Goal: Information Seeking & Learning: Learn about a topic

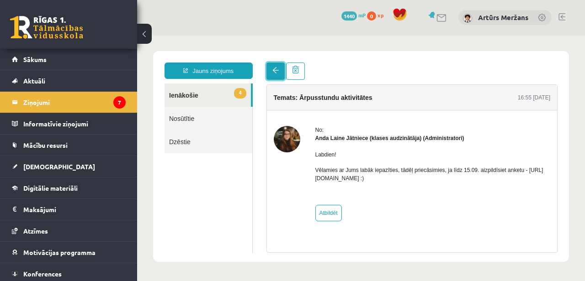
click at [277, 64] on link at bounding box center [275, 71] width 18 height 17
click at [50, 96] on legend "Ziņojumi 7" at bounding box center [74, 102] width 102 height 21
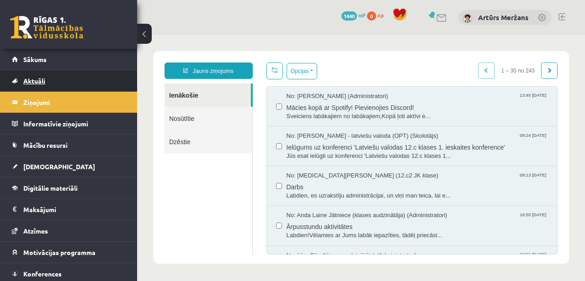
click at [66, 80] on link "Aktuāli" at bounding box center [69, 80] width 114 height 21
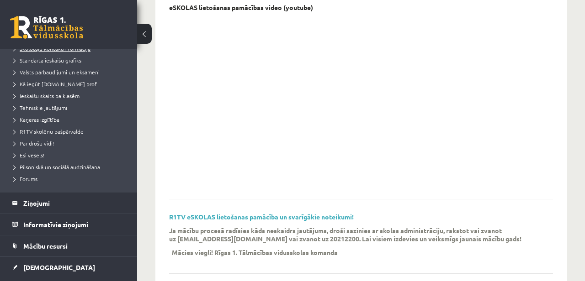
scroll to position [101, 0]
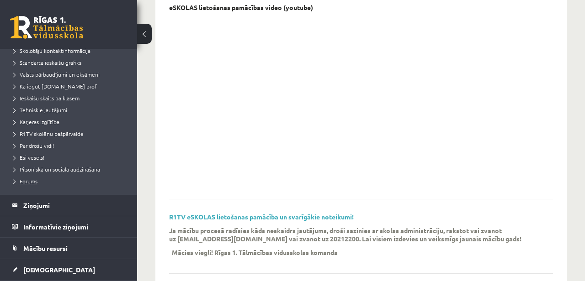
click at [32, 184] on link "Forums" at bounding box center [71, 181] width 114 height 8
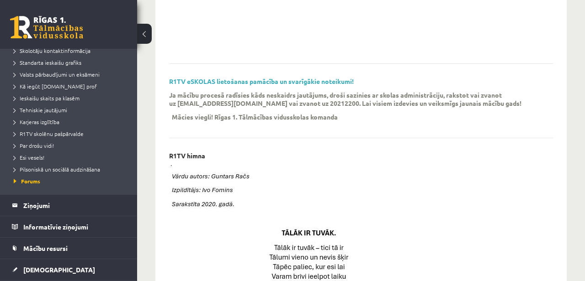
scroll to position [245, 0]
click at [41, 183] on link "Forums" at bounding box center [71, 181] width 114 height 8
click at [53, 170] on span "Pilsoniskā un sociālā audzināšana" at bounding box center [57, 169] width 86 height 7
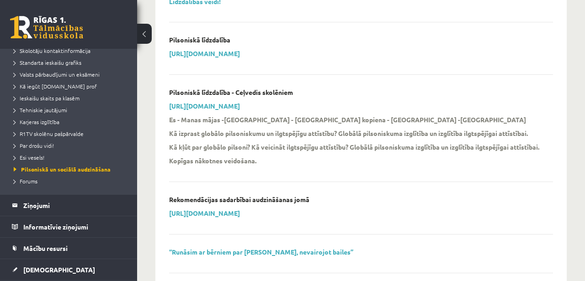
scroll to position [997, 0]
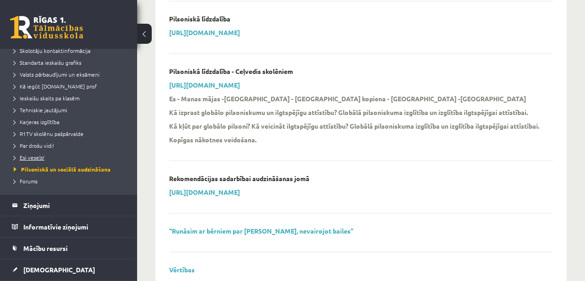
click at [39, 161] on link "Esi vesels!" at bounding box center [71, 158] width 114 height 8
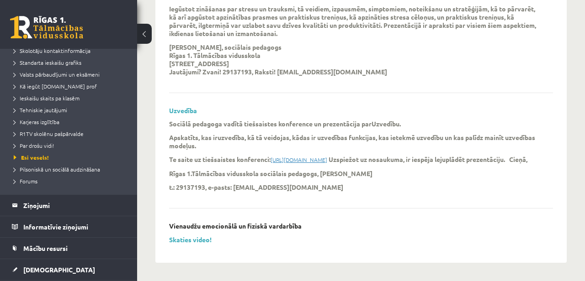
scroll to position [2292, 0]
click at [39, 144] on span "Par drošu vidi!" at bounding box center [34, 145] width 40 height 7
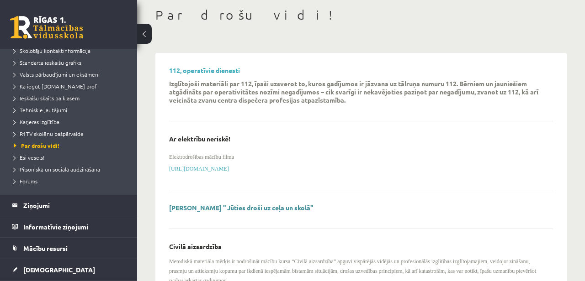
scroll to position [40, 0]
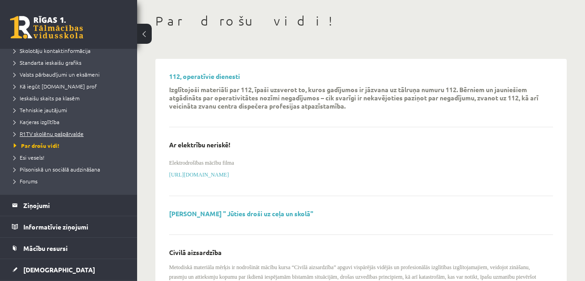
click at [44, 133] on span "R1TV skolēnu pašpārvalde" at bounding box center [49, 133] width 70 height 7
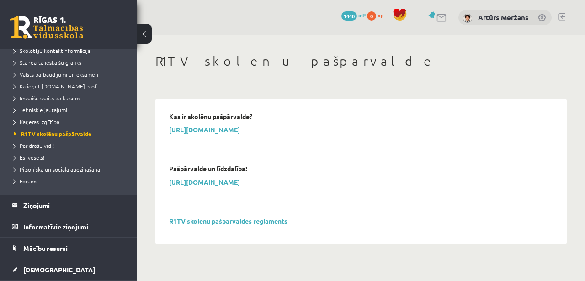
click at [29, 122] on span "Karjeras izglītība" at bounding box center [37, 121] width 46 height 7
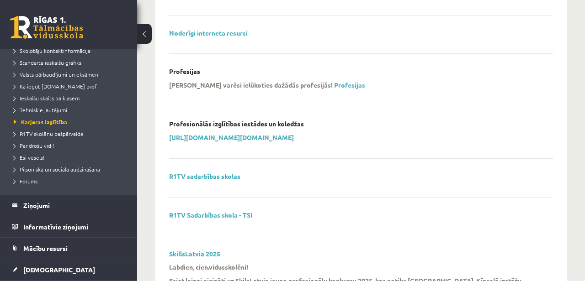
scroll to position [719, 0]
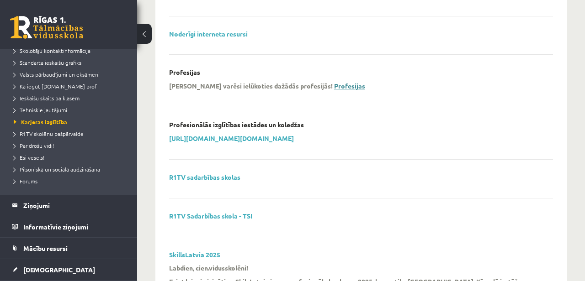
click at [334, 85] on link "Profesijas" at bounding box center [349, 86] width 31 height 8
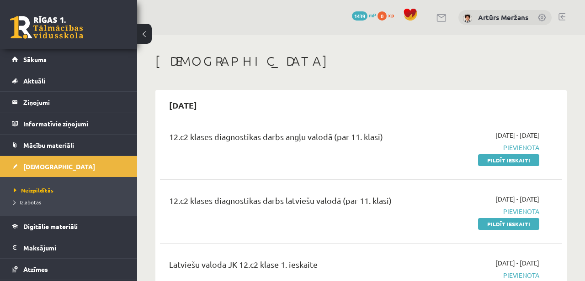
scroll to position [3571, 0]
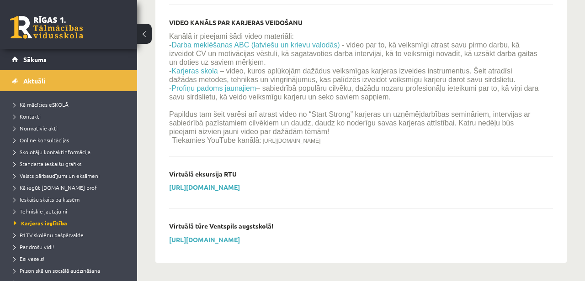
scroll to position [1175, 0]
click at [51, 209] on span "Tehniskie jautājumi" at bounding box center [40, 211] width 53 height 7
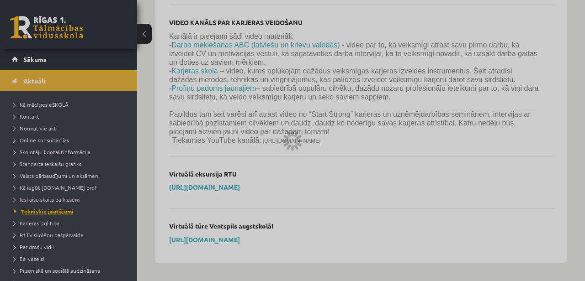
scroll to position [47, 0]
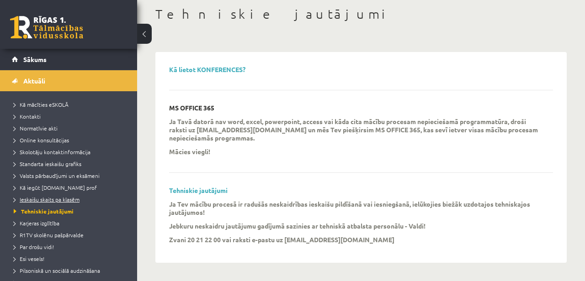
click at [33, 197] on span "Ieskaišu skaits pa klasēm" at bounding box center [47, 199] width 66 height 7
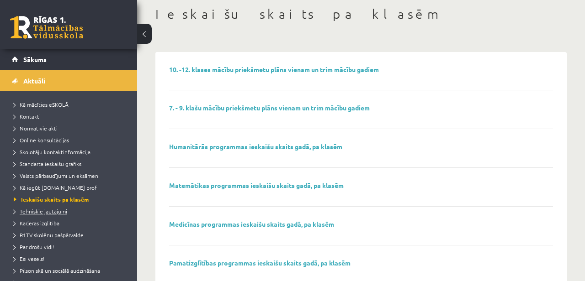
click at [33, 208] on link "Tehniskie jautājumi" at bounding box center [71, 211] width 114 height 8
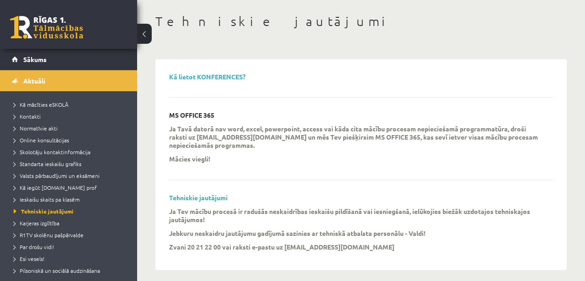
scroll to position [40, 0]
drag, startPoint x: 196, startPoint y: 138, endPoint x: 233, endPoint y: 140, distance: 37.5
click at [233, 140] on p "Ja Tavā datorā nav word, excel, powerpoint, access vai kāda cita mācību procesa…" at bounding box center [354, 136] width 370 height 25
click at [234, 143] on p "Ja Tavā datorā nav word, excel, powerpoint, access vai kāda cita mācību procesa…" at bounding box center [354, 136] width 370 height 25
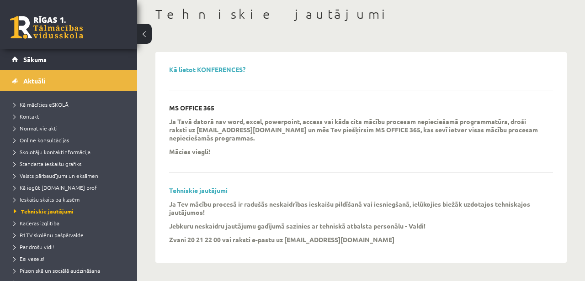
scroll to position [46, 0]
click at [47, 197] on span "Ieskaišu skaits pa klasēm" at bounding box center [47, 199] width 66 height 7
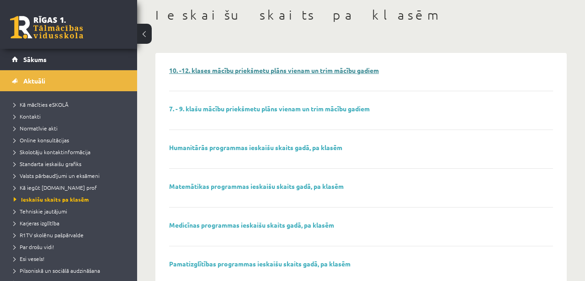
click at [253, 69] on link "10. -12. klases mācību priekšmetu plāns vienam un trim mācību gadiem" at bounding box center [274, 70] width 210 height 8
click at [236, 190] on p "Matemātikas programmas ieskaišu skaits gadā, pa klasēm" at bounding box center [256, 187] width 175 height 8
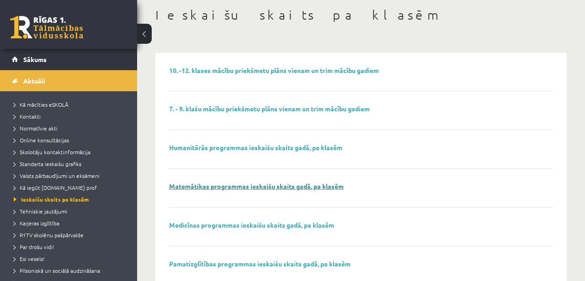
click at [243, 188] on link "Matemātikas programmas ieskaišu skaits gadā, pa klasēm" at bounding box center [256, 186] width 175 height 8
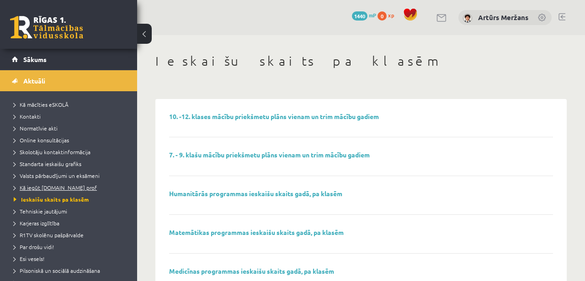
click at [58, 186] on span "Kā iegūt [DOMAIN_NAME] prof" at bounding box center [55, 187] width 83 height 7
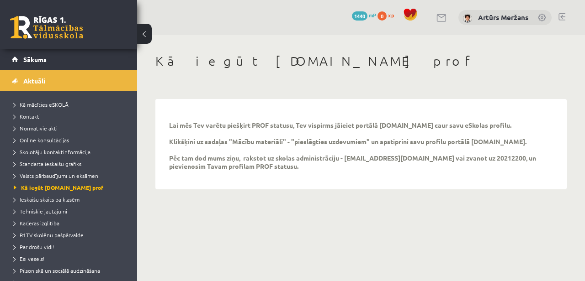
click at [61, 180] on li "Valsts pārbaudījumi un eksāmeni" at bounding box center [71, 176] width 114 height 12
click at [56, 179] on link "Valsts pārbaudījumi un eksāmeni" at bounding box center [71, 176] width 114 height 8
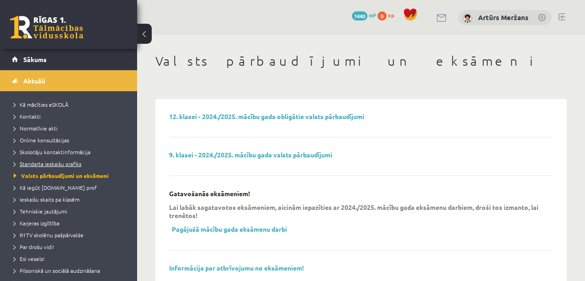
click at [23, 162] on span "Standarta ieskaišu grafiks" at bounding box center [48, 163] width 68 height 7
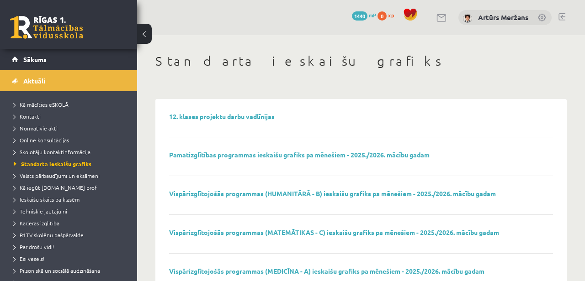
scroll to position [31, 0]
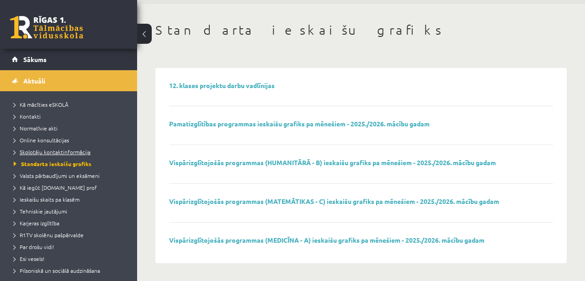
click at [66, 155] on link "Skolotāju kontaktinformācija" at bounding box center [71, 152] width 114 height 8
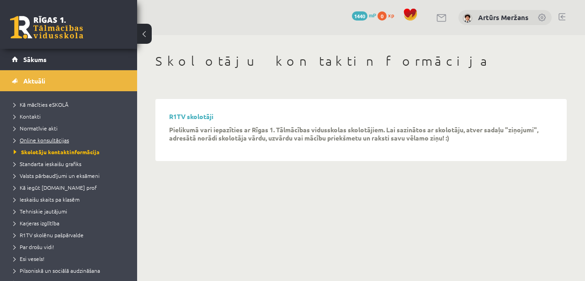
click at [43, 139] on span "Online konsultācijas" at bounding box center [41, 140] width 55 height 7
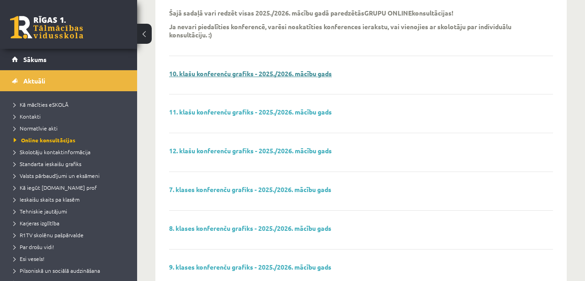
scroll to position [111, 0]
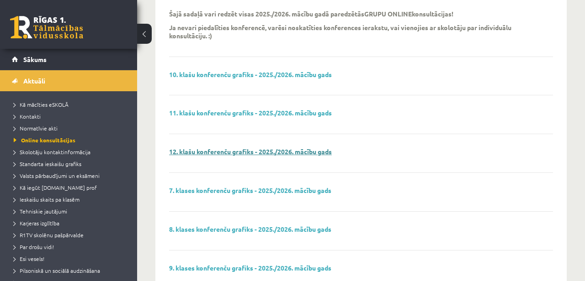
click at [222, 150] on link "12. klašu konferenču grafiks - 2025./2026. mācību gads" at bounding box center [250, 152] width 163 height 8
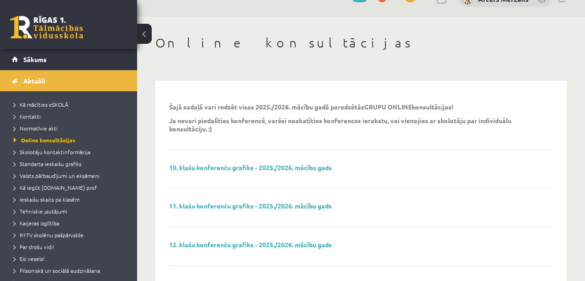
scroll to position [17, 0]
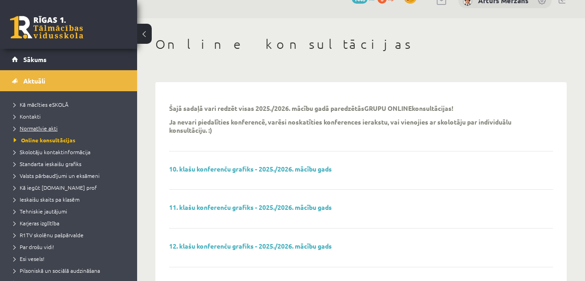
click at [55, 128] on span "Normatīvie akti" at bounding box center [36, 128] width 44 height 7
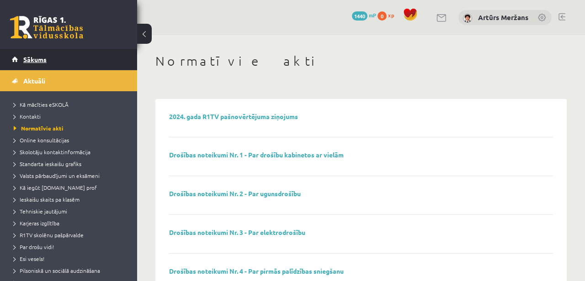
click at [29, 64] on link "Sākums" at bounding box center [69, 59] width 114 height 21
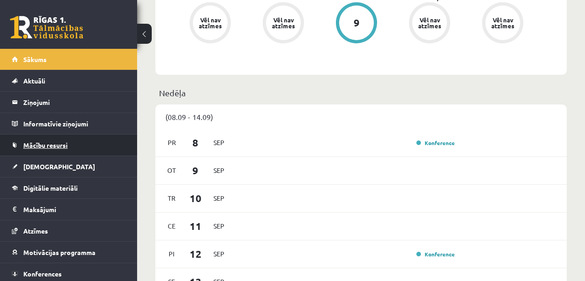
scroll to position [25, 0]
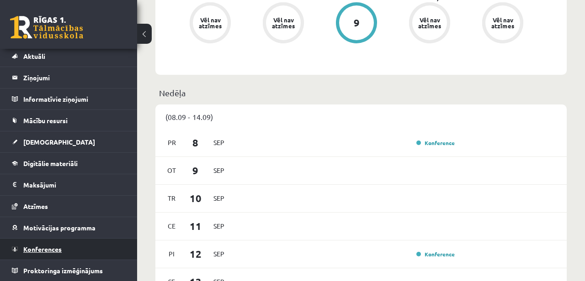
click at [28, 258] on link "Konferences" at bounding box center [69, 249] width 114 height 21
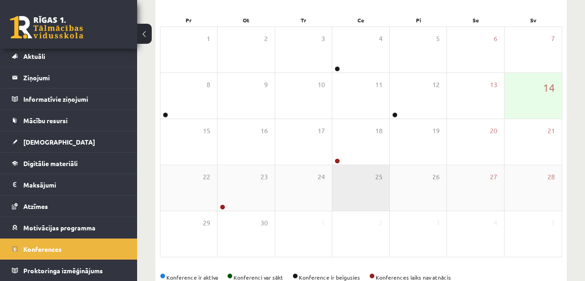
scroll to position [128, 0]
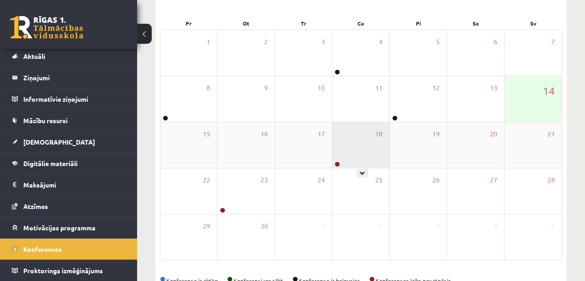
click at [362, 135] on div "18" at bounding box center [360, 145] width 57 height 46
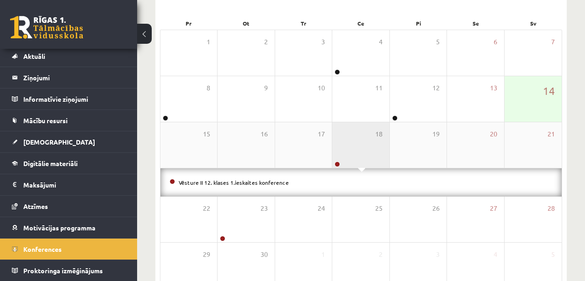
click at [362, 135] on div "18" at bounding box center [360, 145] width 57 height 46
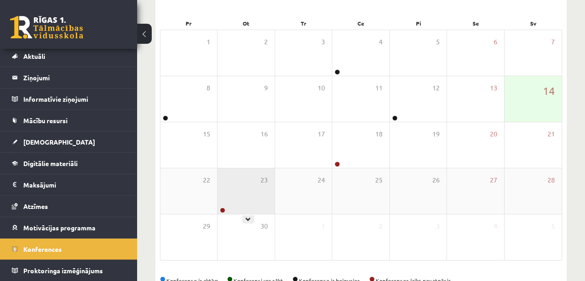
click at [243, 189] on div "23" at bounding box center [245, 192] width 57 height 46
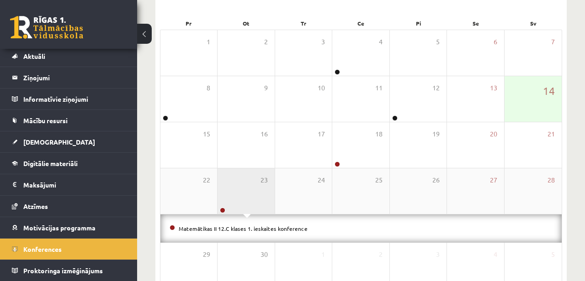
click at [243, 188] on div "23" at bounding box center [245, 192] width 57 height 46
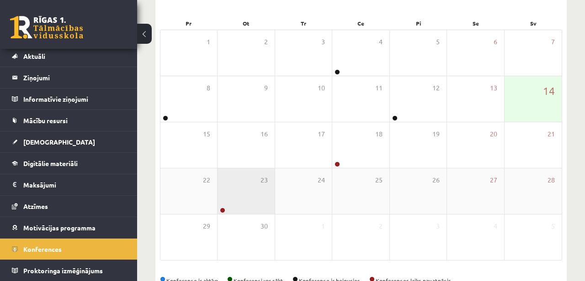
scroll to position [84, 0]
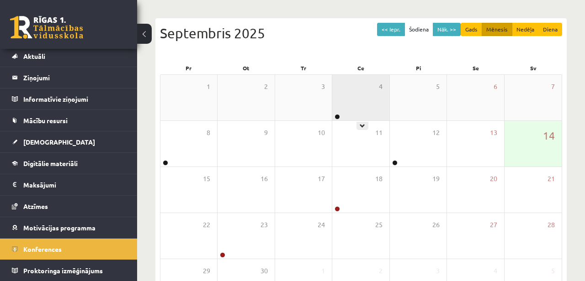
click at [371, 75] on div "4" at bounding box center [360, 98] width 57 height 46
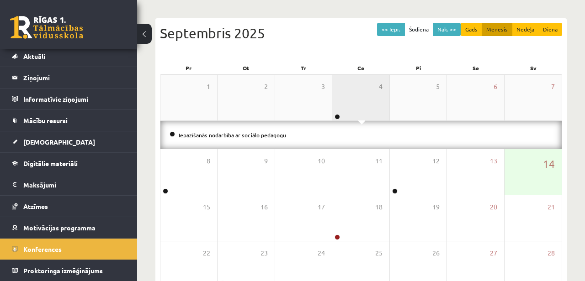
click at [367, 81] on div "4" at bounding box center [360, 98] width 57 height 46
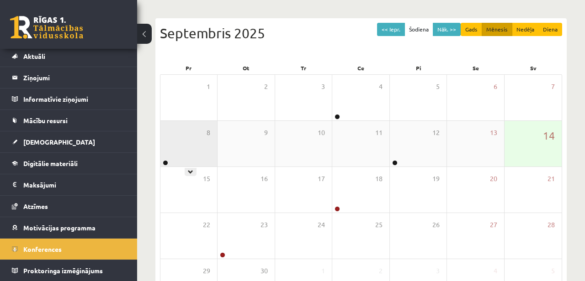
click at [188, 138] on div "8" at bounding box center [188, 144] width 57 height 46
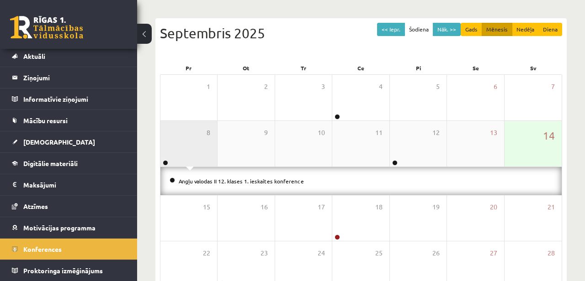
click at [188, 138] on div "8" at bounding box center [188, 144] width 57 height 46
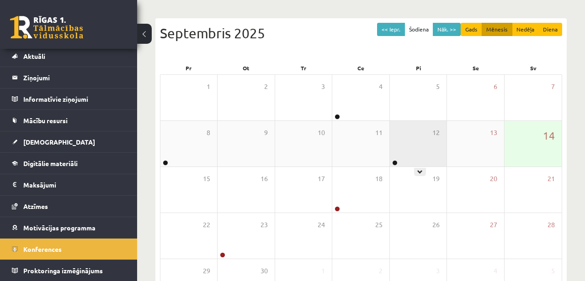
click at [425, 142] on div "12" at bounding box center [418, 144] width 57 height 46
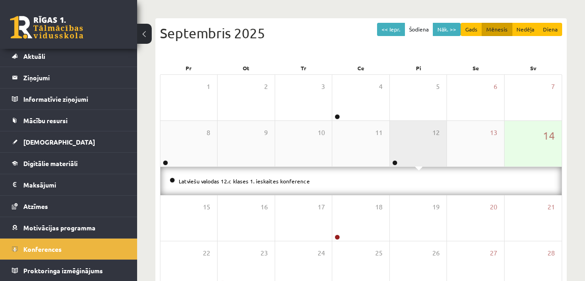
click at [421, 142] on div "12" at bounding box center [418, 144] width 57 height 46
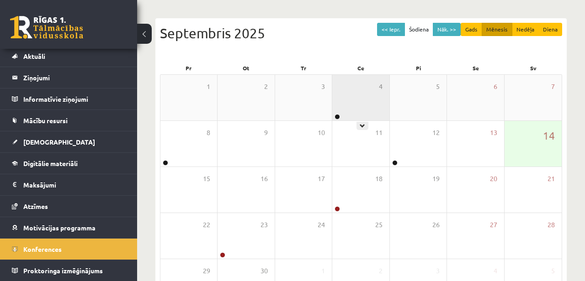
scroll to position [84, 0]
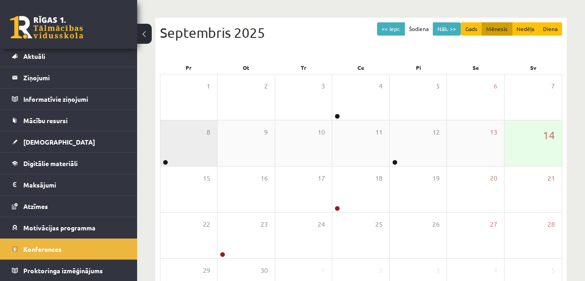
click at [168, 161] on div at bounding box center [164, 163] width 9 height 6
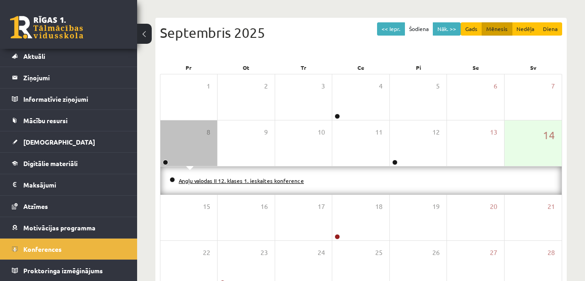
click at [184, 181] on link "Angļu valodas II 12. klases 1. ieskaites konference" at bounding box center [241, 180] width 125 height 7
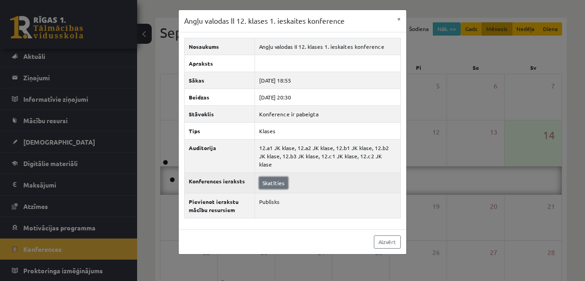
click at [280, 179] on link "Skatīties" at bounding box center [273, 183] width 29 height 12
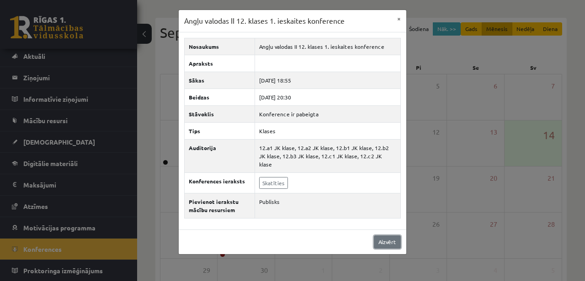
click at [379, 236] on link "Aizvērt" at bounding box center [387, 242] width 27 height 13
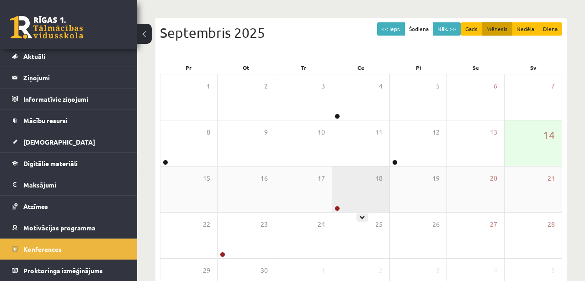
click at [342, 184] on div "18" at bounding box center [360, 190] width 57 height 46
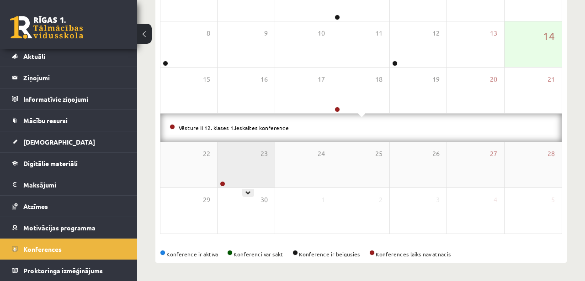
click at [239, 180] on div "23" at bounding box center [245, 165] width 57 height 46
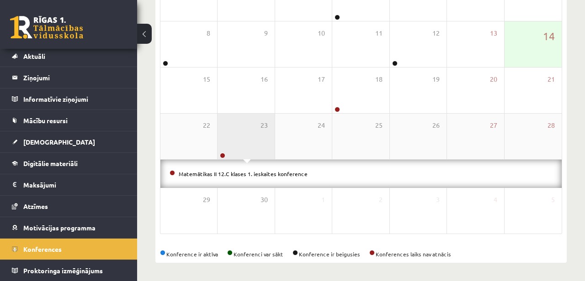
click at [247, 147] on div "23" at bounding box center [245, 137] width 57 height 46
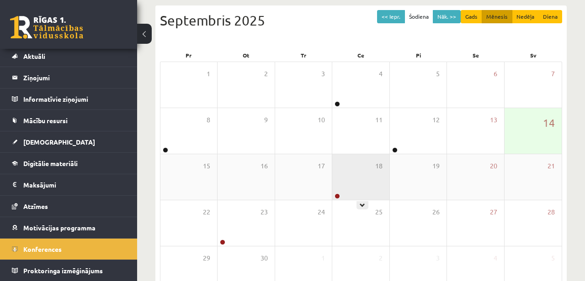
scroll to position [97, 0]
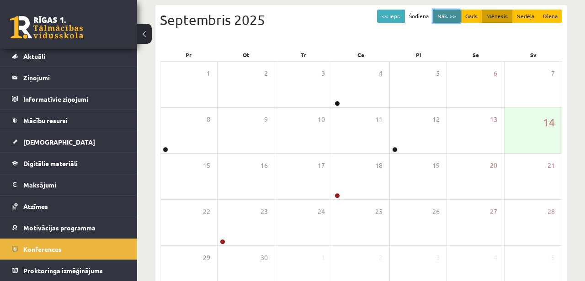
click at [445, 16] on button "Nāk. >>" at bounding box center [447, 16] width 28 height 13
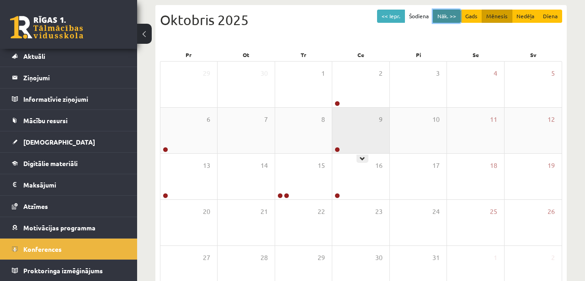
scroll to position [99, 0]
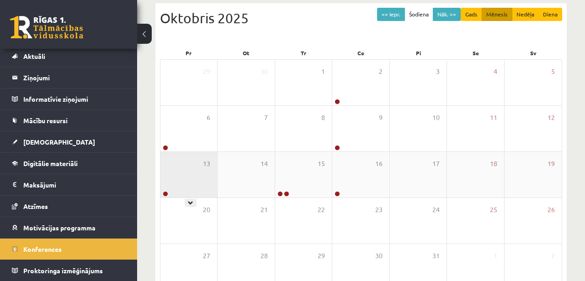
click at [199, 165] on div "13" at bounding box center [188, 175] width 57 height 46
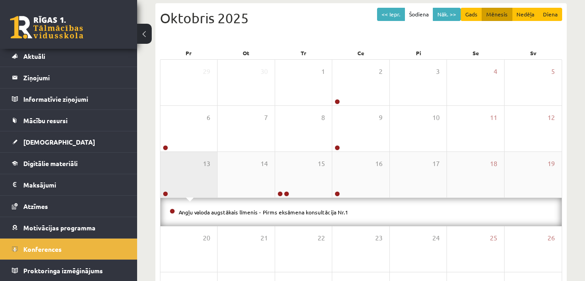
click at [184, 165] on div "13" at bounding box center [188, 175] width 57 height 46
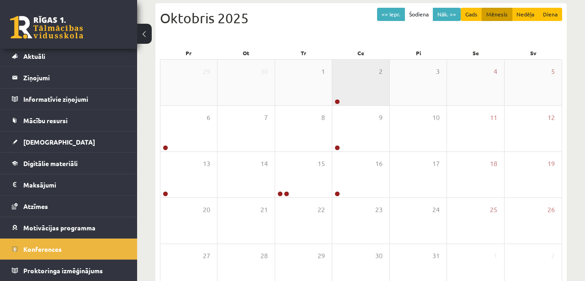
click at [332, 87] on div "2" at bounding box center [360, 83] width 57 height 46
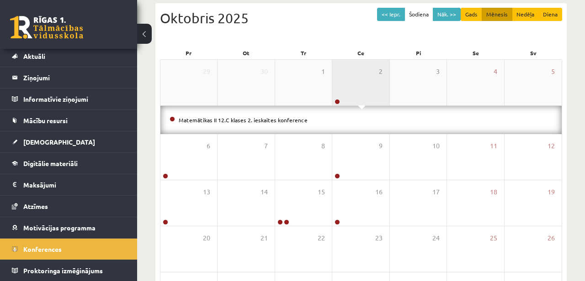
click at [363, 81] on div "2" at bounding box center [360, 83] width 57 height 46
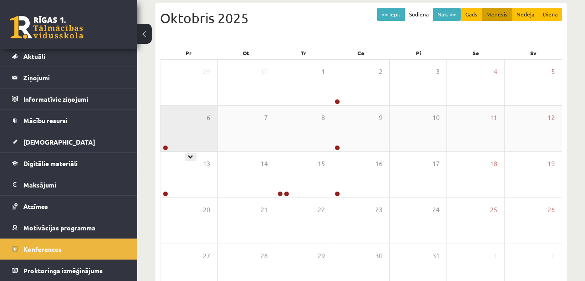
click at [204, 139] on div "6" at bounding box center [188, 129] width 57 height 46
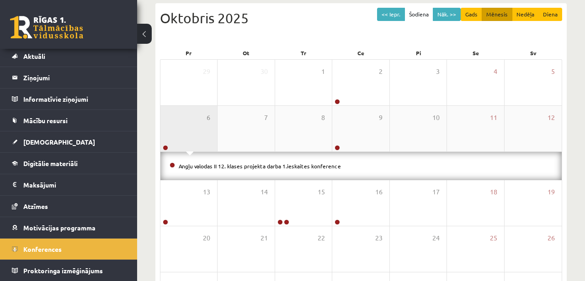
click at [194, 127] on div "6" at bounding box center [188, 129] width 57 height 46
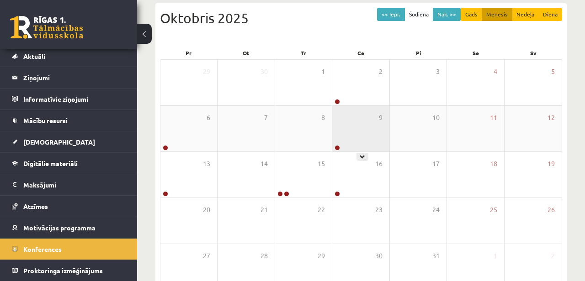
click at [360, 119] on div "9" at bounding box center [360, 129] width 57 height 46
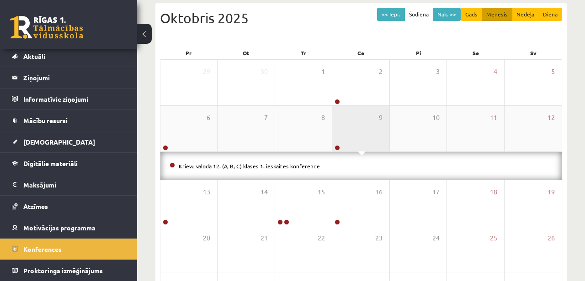
click at [360, 119] on div "9" at bounding box center [360, 129] width 57 height 46
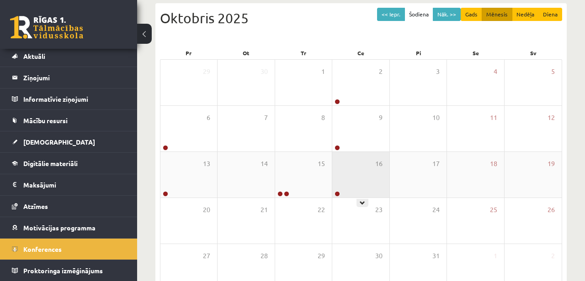
click at [350, 162] on div "16" at bounding box center [360, 175] width 57 height 46
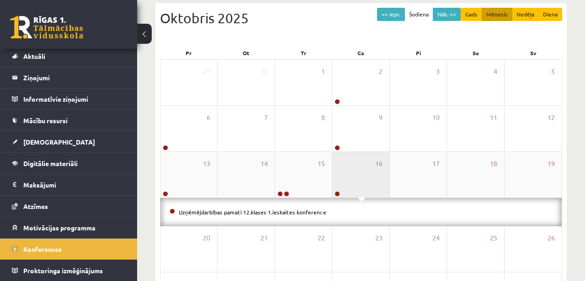
click at [350, 162] on div "16" at bounding box center [360, 175] width 57 height 46
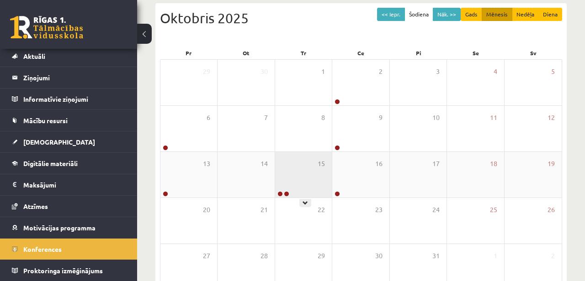
click at [302, 170] on div "15" at bounding box center [303, 175] width 57 height 46
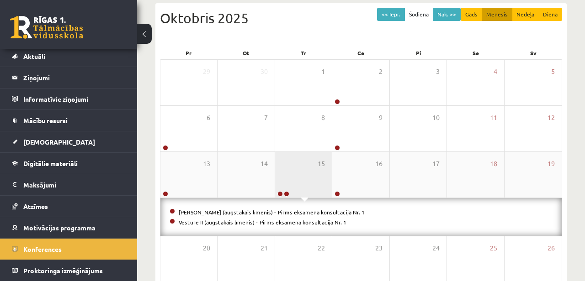
click at [301, 170] on div "15" at bounding box center [303, 175] width 57 height 46
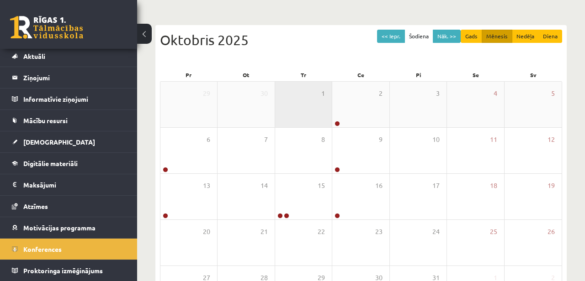
scroll to position [74, 0]
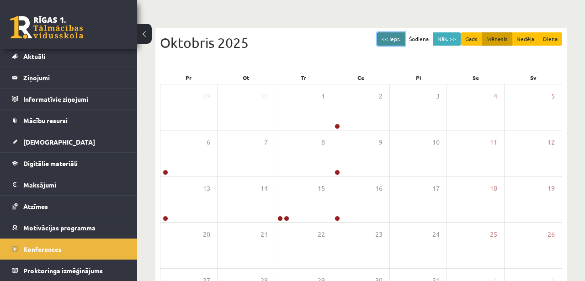
click at [393, 37] on button "<< Iepr." at bounding box center [391, 38] width 28 height 13
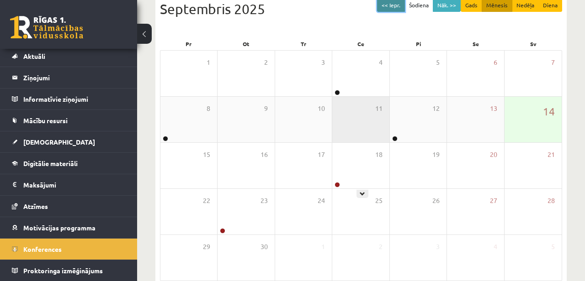
scroll to position [82, 0]
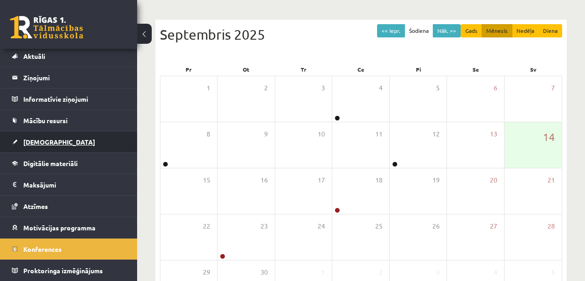
click at [39, 146] on link "[DEMOGRAPHIC_DATA]" at bounding box center [69, 142] width 114 height 21
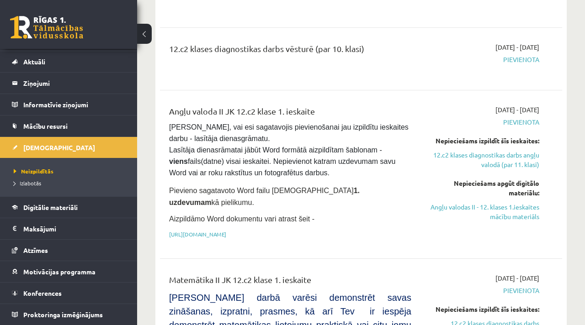
scroll to position [493, 0]
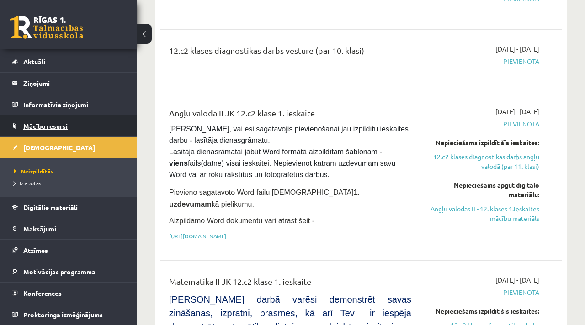
click at [55, 119] on link "Mācību resursi" at bounding box center [69, 126] width 114 height 21
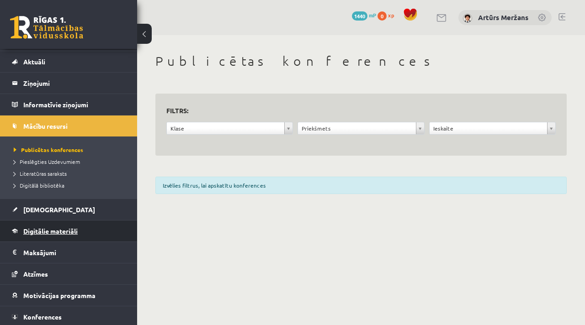
click at [44, 222] on link "Digitālie materiāli" at bounding box center [69, 231] width 114 height 21
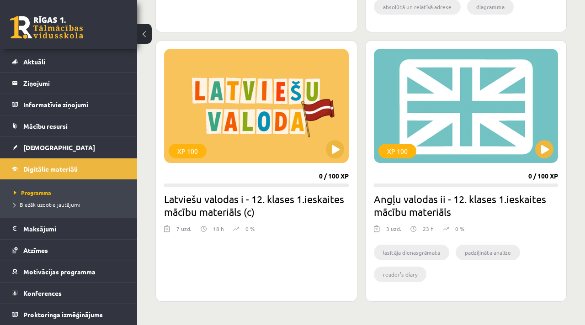
scroll to position [846, 0]
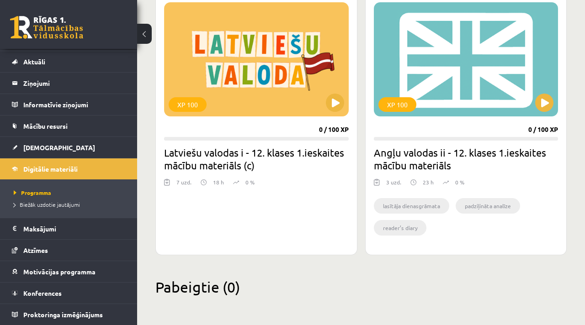
click at [426, 170] on h2 "Angļu valodas ii - 12. klases 1.ieskaites mācību materiāls" at bounding box center [466, 159] width 185 height 26
click at [547, 105] on button at bounding box center [544, 103] width 18 height 18
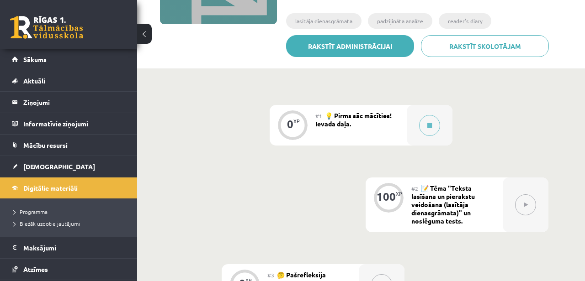
scroll to position [170, 0]
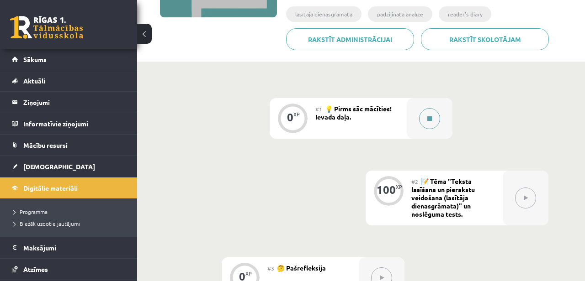
click at [430, 123] on button at bounding box center [429, 118] width 21 height 21
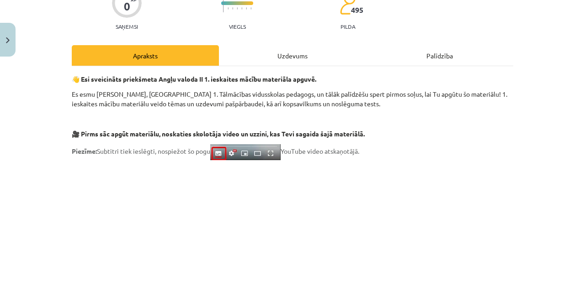
scroll to position [89, 0]
click at [267, 50] on div "Uzdevums" at bounding box center [292, 55] width 147 height 21
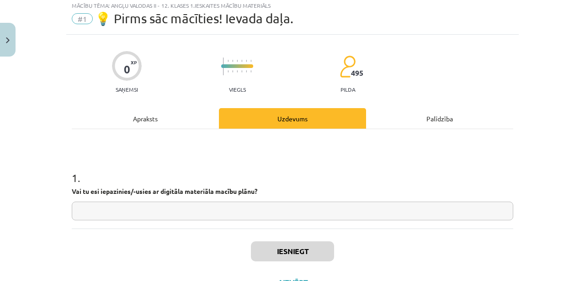
scroll to position [23, 0]
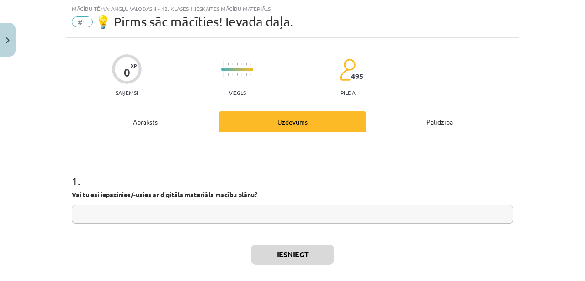
click at [450, 127] on div "Palīdzība" at bounding box center [439, 121] width 147 height 21
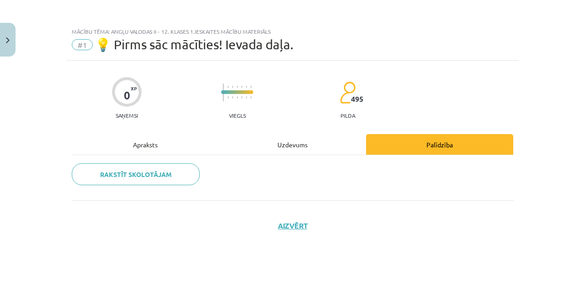
scroll to position [0, 0]
click at [145, 149] on div "Apraksts" at bounding box center [145, 144] width 147 height 21
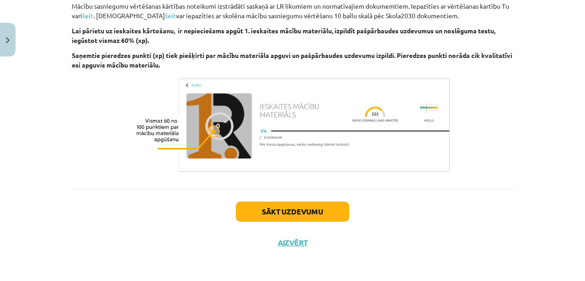
scroll to position [599, 0]
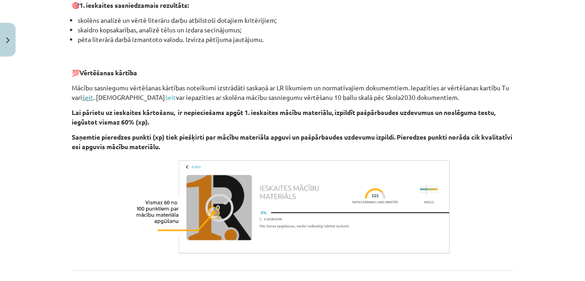
click at [87, 96] on link "šeit" at bounding box center [87, 97] width 11 height 8
click at [165, 96] on link "šeit" at bounding box center [170, 97] width 11 height 8
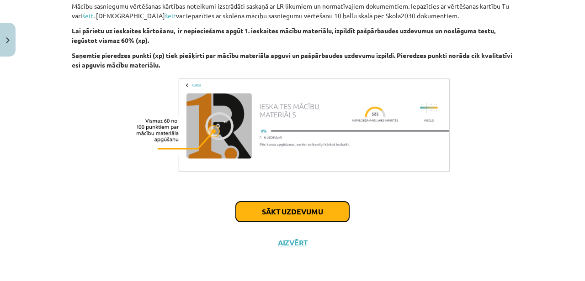
click at [303, 218] on button "Sākt uzdevumu" at bounding box center [292, 212] width 113 height 20
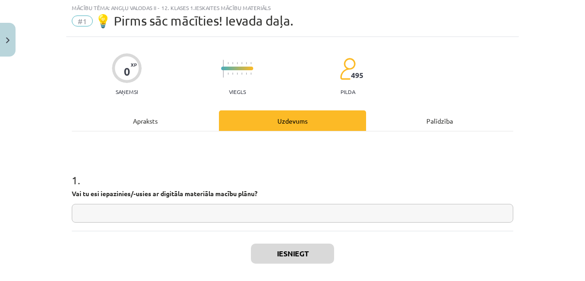
scroll to position [23, 0]
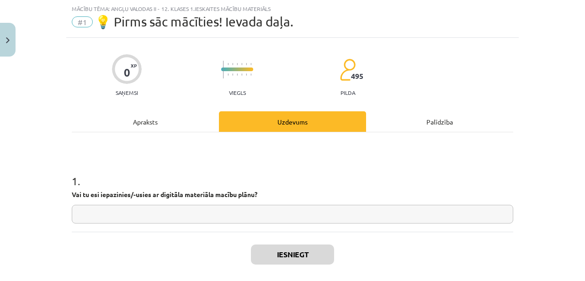
click at [98, 209] on input "text" at bounding box center [292, 214] width 441 height 19
click at [132, 121] on div "Apraksts" at bounding box center [145, 121] width 147 height 21
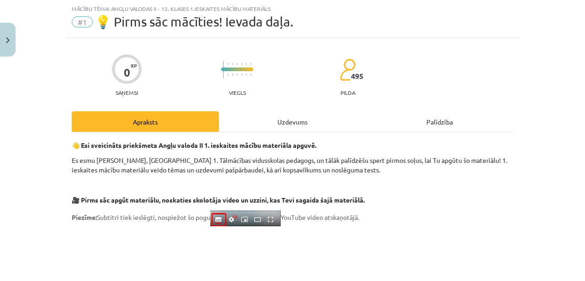
click at [266, 125] on div "Uzdevums" at bounding box center [292, 121] width 147 height 21
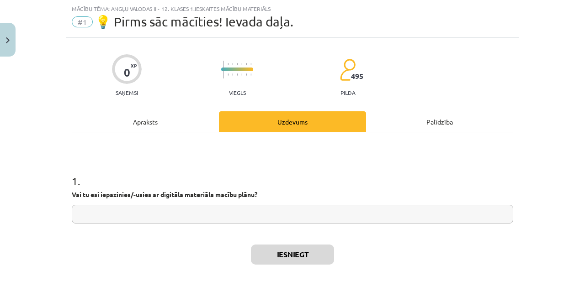
click at [148, 210] on input "text" at bounding box center [292, 214] width 441 height 19
click at [260, 223] on input "text" at bounding box center [292, 214] width 441 height 19
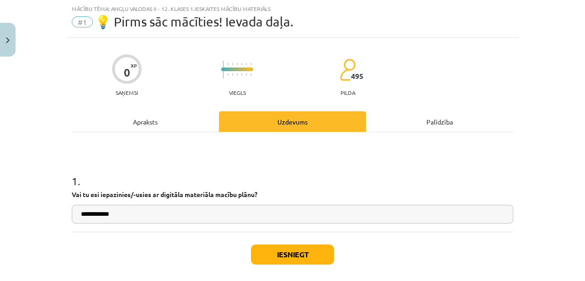
click at [111, 195] on strong "Vai tu esi iepazinies/-usies ar digitāla materiāla macību plānu?" at bounding box center [165, 195] width 186 height 8
copy strong "iepazinies"
click at [157, 214] on input "**********" at bounding box center [292, 214] width 441 height 19
paste input "**********"
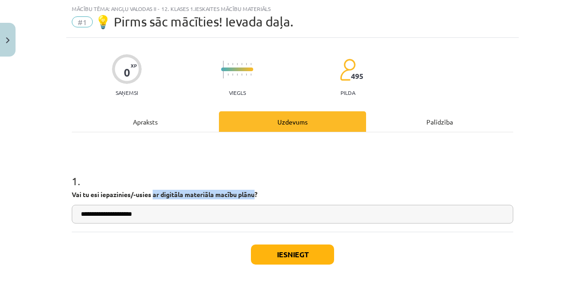
drag, startPoint x: 154, startPoint y: 196, endPoint x: 259, endPoint y: 192, distance: 104.7
click at [257, 192] on strong "Vai tu esi iepazinies/-usies ar digitāla materiāla macību plānu?" at bounding box center [165, 195] width 186 height 8
copy strong "ar digitāla materiāla macību plānu"
click at [244, 211] on input "**********" at bounding box center [292, 214] width 441 height 19
paste input "**********"
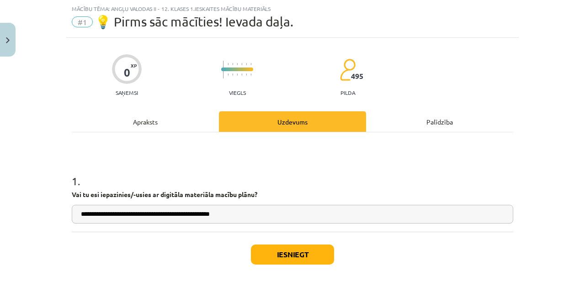
click at [143, 217] on input "**********" at bounding box center [292, 214] width 441 height 19
click at [265, 212] on input "**********" at bounding box center [292, 214] width 441 height 19
type input "**********"
click at [270, 250] on button "Iesniegt" at bounding box center [292, 255] width 83 height 20
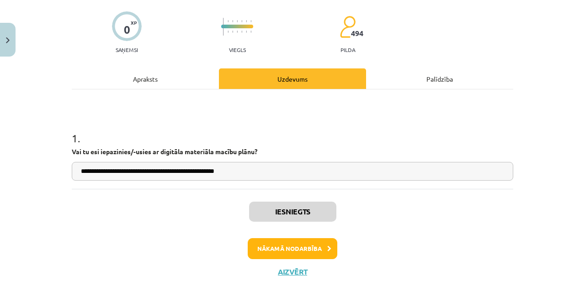
scroll to position [79, 0]
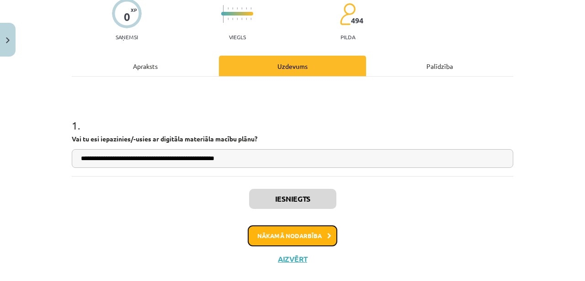
click at [292, 243] on button "Nākamā nodarbība" at bounding box center [293, 236] width 90 height 21
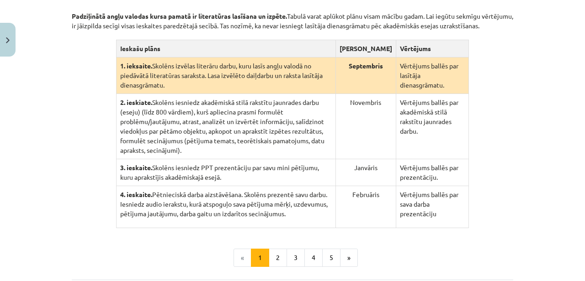
scroll to position [207, 0]
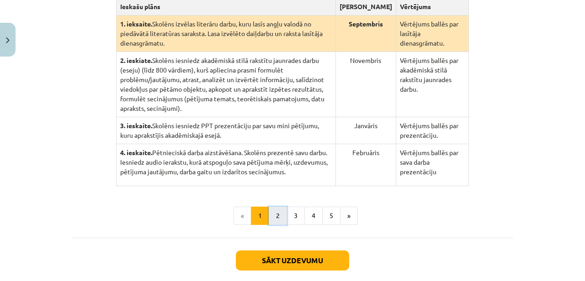
click at [271, 209] on button "2" at bounding box center [278, 216] width 18 height 18
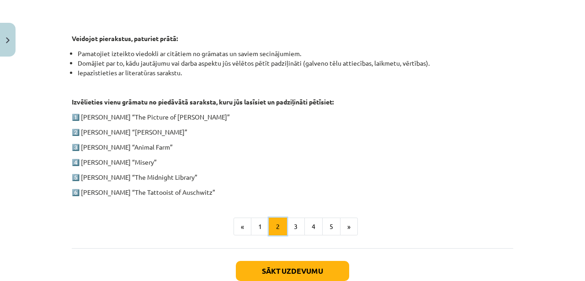
scroll to position [451, 0]
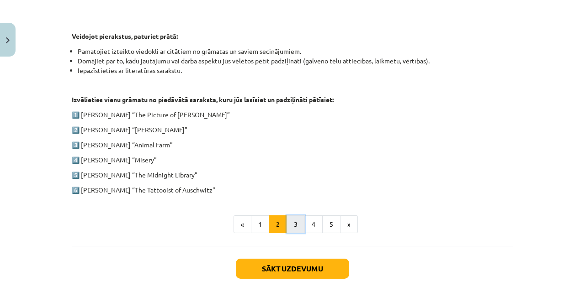
click at [299, 220] on button "3" at bounding box center [295, 225] width 18 height 18
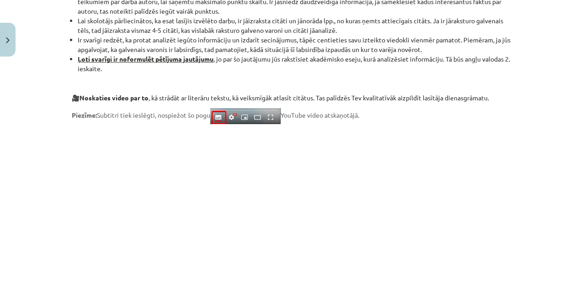
scroll to position [817, 0]
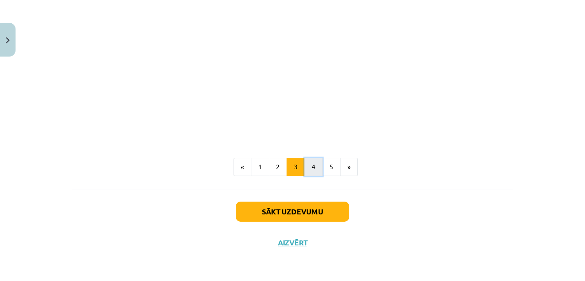
click at [318, 172] on button "4" at bounding box center [313, 167] width 18 height 18
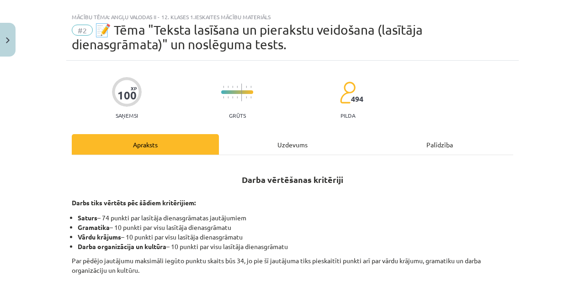
scroll to position [10, 0]
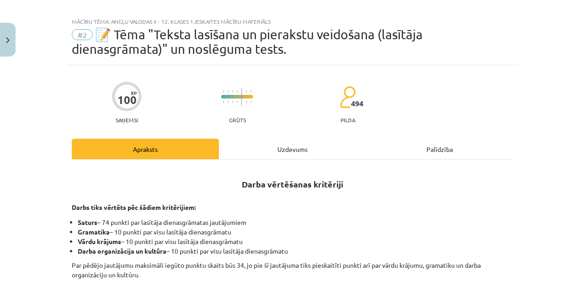
click at [290, 161] on div "Darba vērtēšanas kritēriji Darbs tiks vērtēts pēc šādiem kritērijiem: Saturs – …" at bounding box center [292, 253] width 441 height 186
click at [291, 153] on div "Uzdevums" at bounding box center [292, 149] width 147 height 21
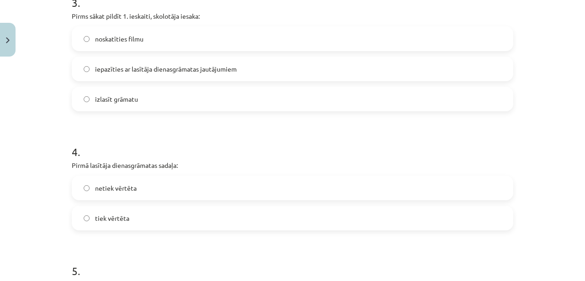
scroll to position [0, 0]
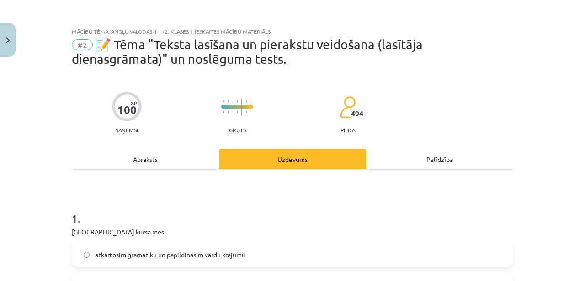
click at [167, 151] on div "Apraksts" at bounding box center [145, 159] width 147 height 21
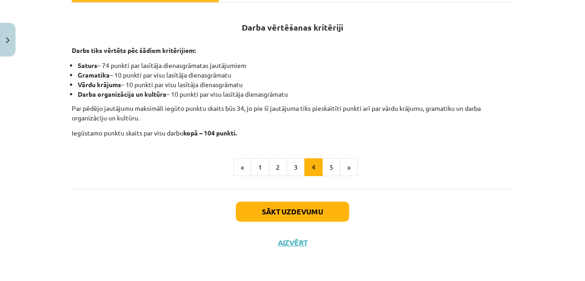
scroll to position [166, 0]
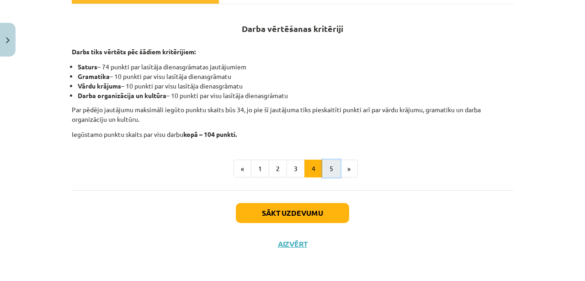
click at [335, 172] on button "5" at bounding box center [331, 169] width 18 height 18
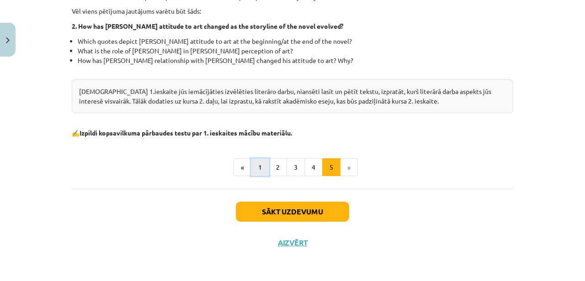
click at [262, 163] on button "1" at bounding box center [260, 168] width 18 height 18
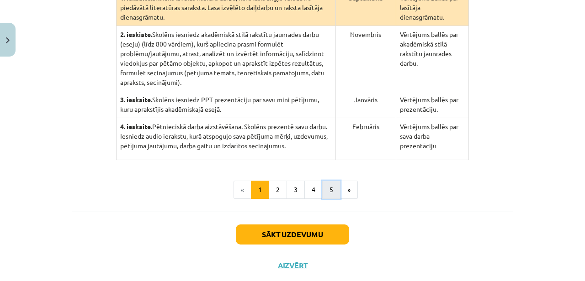
click at [328, 181] on button "5" at bounding box center [331, 190] width 18 height 18
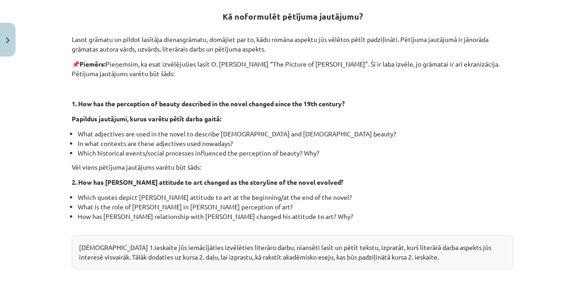
scroll to position [308, 0]
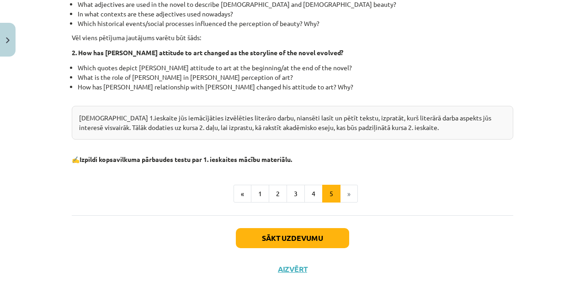
click at [352, 199] on li "»" at bounding box center [348, 194] width 17 height 18
click at [256, 192] on button "1" at bounding box center [260, 194] width 18 height 18
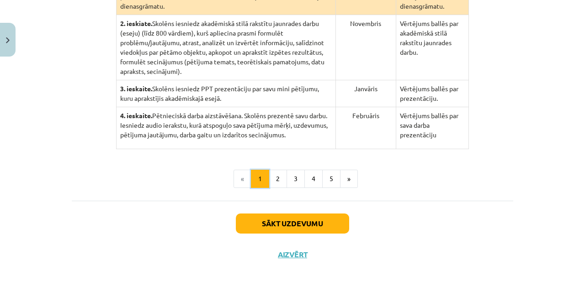
scroll to position [286, 0]
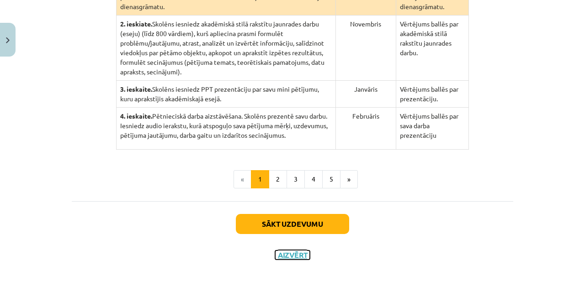
click at [279, 251] on button "Aizvērt" at bounding box center [292, 255] width 35 height 9
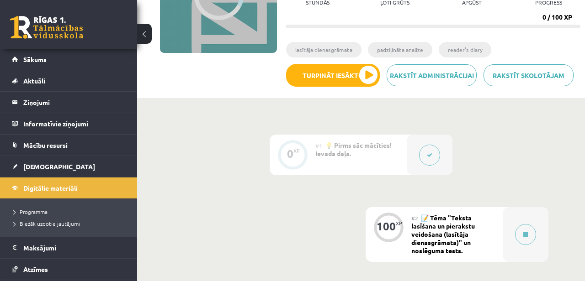
scroll to position [0, 0]
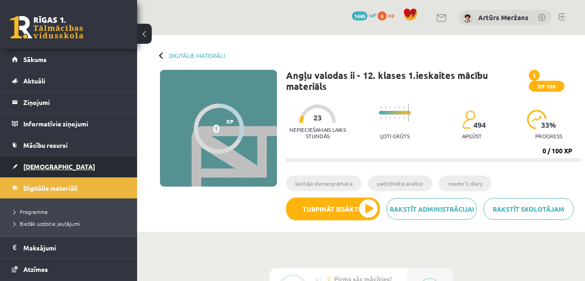
click at [41, 170] on span "[DEMOGRAPHIC_DATA]" at bounding box center [59, 167] width 72 height 8
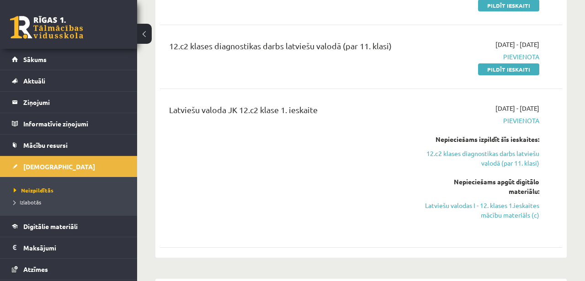
scroll to position [157, 0]
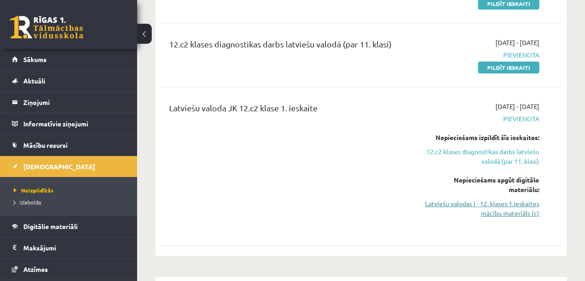
click at [471, 210] on link "Latviešu valodas I - 12. klases 1.ieskaites mācību materiāls (c)" at bounding box center [482, 208] width 114 height 19
click at [475, 150] on link "12.c2 klases diagnostikas darbs latviešu valodā (par 11. klasi)" at bounding box center [482, 156] width 114 height 19
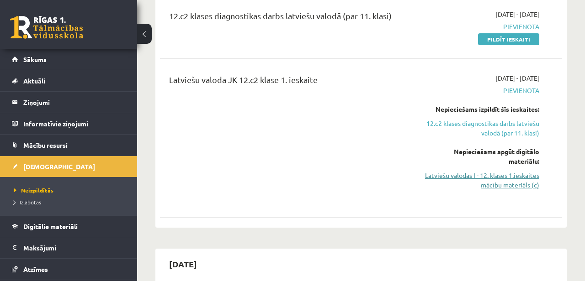
click at [481, 181] on link "Latviešu valodas I - 12. klases 1.ieskaites mācību materiāls (c)" at bounding box center [482, 180] width 114 height 19
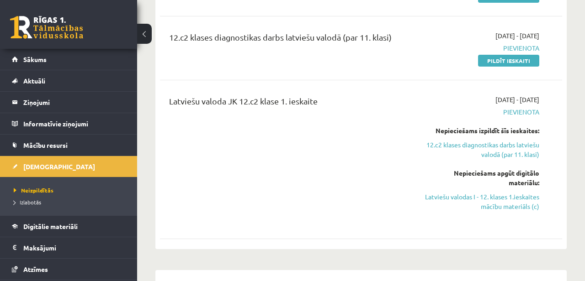
scroll to position [158, 0]
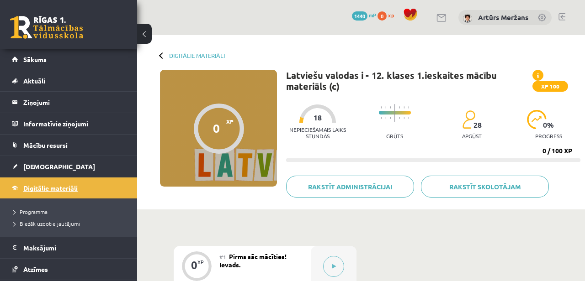
click at [62, 187] on span "Digitālie materiāli" at bounding box center [50, 188] width 54 height 8
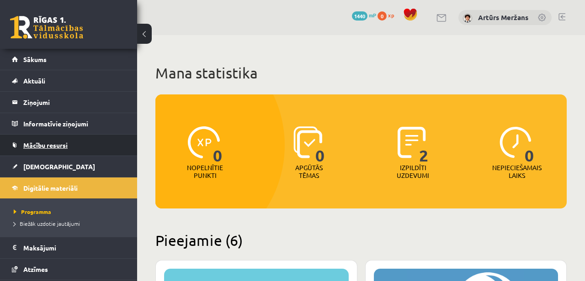
click at [65, 151] on link "Mācību resursi" at bounding box center [69, 145] width 114 height 21
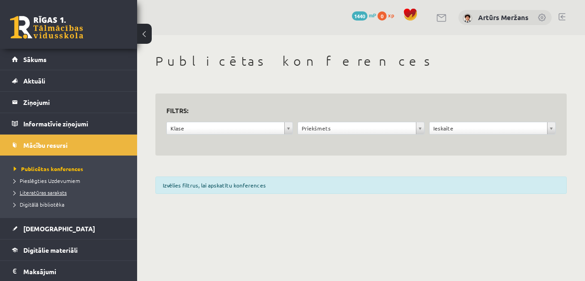
click at [44, 191] on span "Literatūras saraksts" at bounding box center [40, 192] width 53 height 7
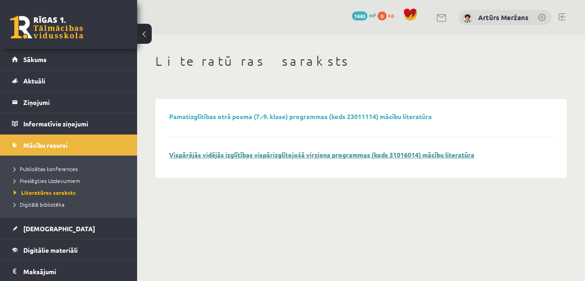
click at [295, 154] on link "Vispārējās vidējās izglītības vispārizglītojošā virziena programmas (kods 31016…" at bounding box center [321, 155] width 305 height 8
click at [42, 203] on span "Digitālā bibliotēka" at bounding box center [39, 204] width 51 height 7
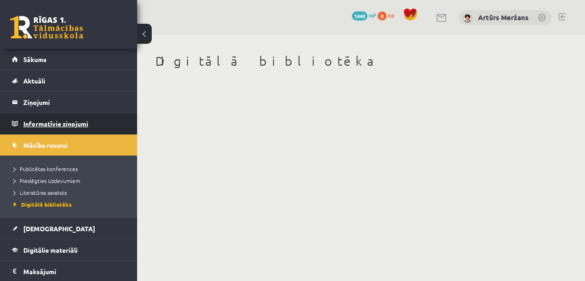
click at [52, 124] on legend "Informatīvie ziņojumi 0" at bounding box center [74, 123] width 102 height 21
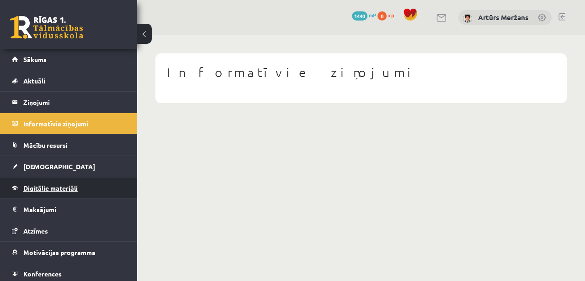
click at [48, 195] on link "Digitālie materiāli" at bounding box center [69, 188] width 114 height 21
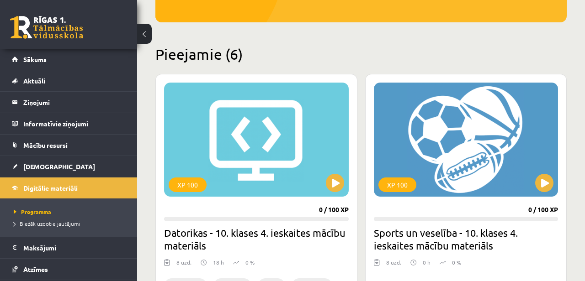
scroll to position [210, 0]
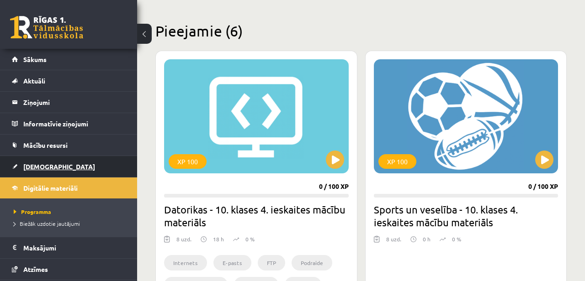
click at [40, 167] on span "[DEMOGRAPHIC_DATA]" at bounding box center [59, 167] width 72 height 8
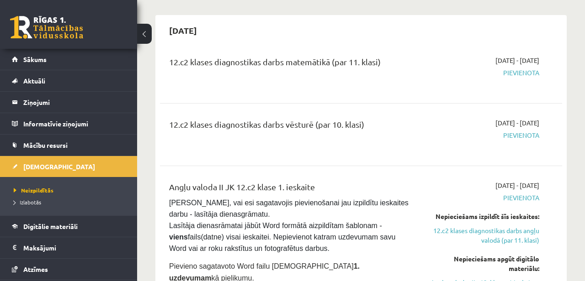
scroll to position [478, 0]
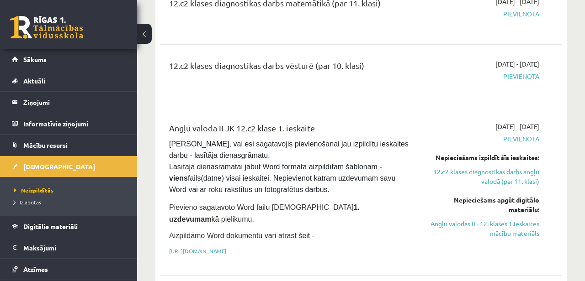
click at [391, 175] on span "Pārliecinies, vai esi sagatavojis pievienošanai jau izpildītu ieskaites darbu -…" at bounding box center [289, 166] width 241 height 53
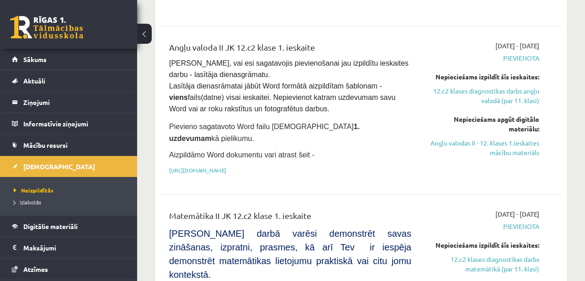
scroll to position [556, 0]
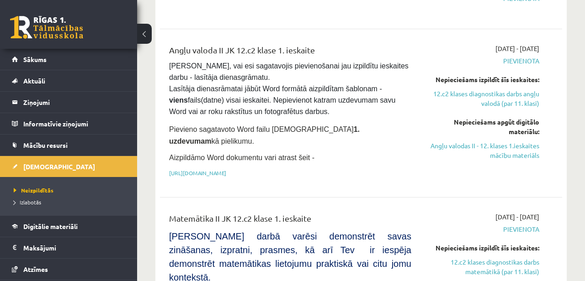
click at [368, 113] on pre "Pārliecinies, vai esi sagatavojis pievienošanai jau izpildītu ieskaites darbu -…" at bounding box center [290, 89] width 242 height 57
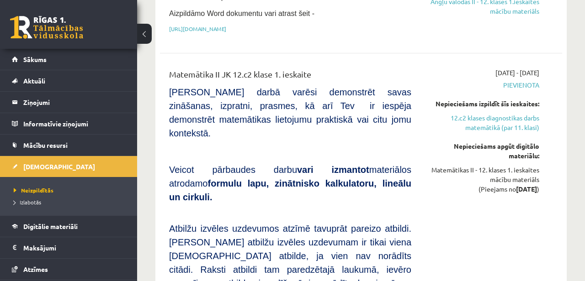
scroll to position [700, 0]
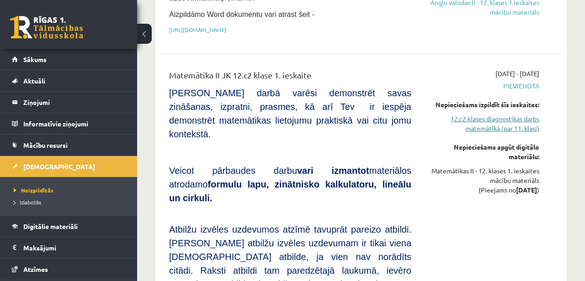
click at [499, 114] on link "12.c2 klases diagnostikas darbs matemātikā (par 11. klasi)" at bounding box center [482, 123] width 114 height 19
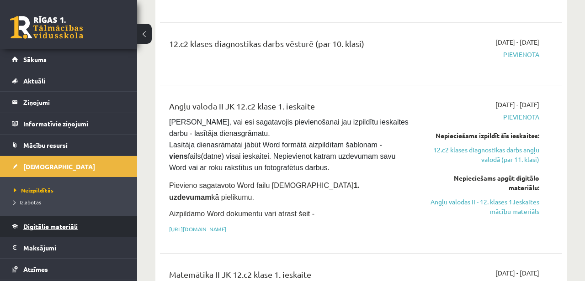
click at [48, 220] on link "Digitālie materiāli" at bounding box center [69, 226] width 114 height 21
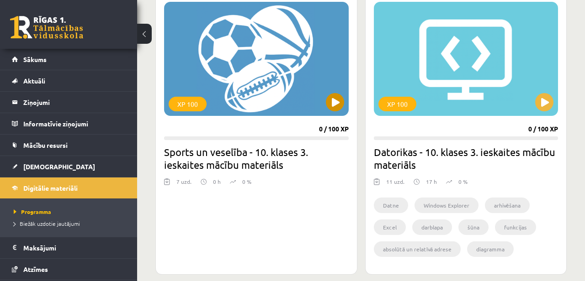
scroll to position [557, 0]
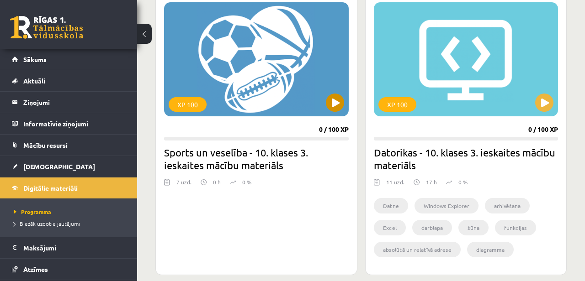
click at [283, 99] on div "XP 100" at bounding box center [256, 59] width 185 height 114
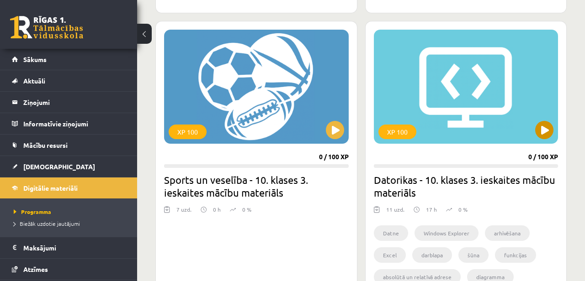
scroll to position [557, 0]
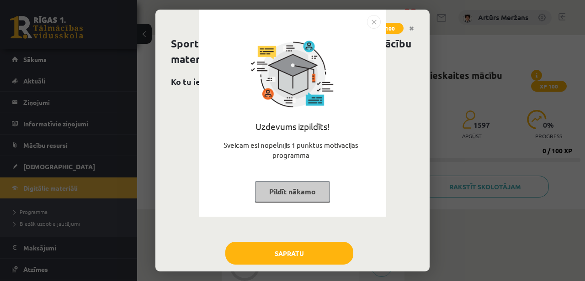
click at [295, 190] on button "Pildīt nākamo" at bounding box center [292, 191] width 75 height 21
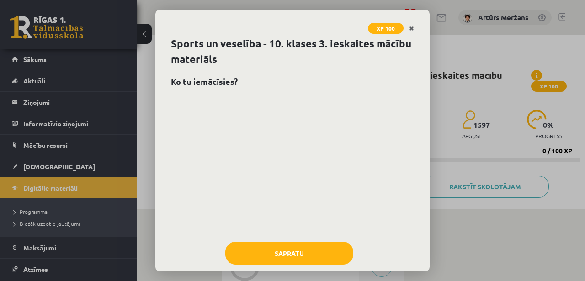
click at [409, 23] on link "Close" at bounding box center [411, 29] width 16 height 18
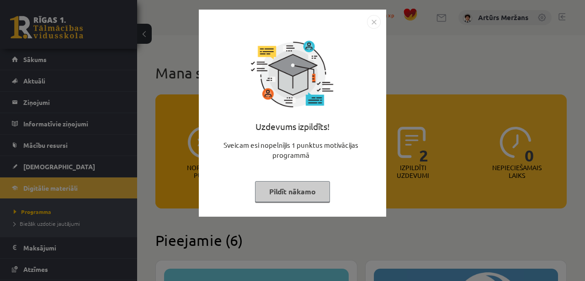
scroll to position [557, 0]
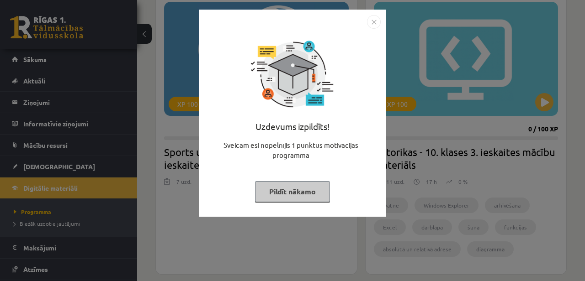
click at [377, 13] on div "Uzdevums izpildīts! Sveicam esi nopelnījis 1 punktus motivācijas programmā Pild…" at bounding box center [292, 113] width 187 height 207
click at [375, 16] on img "Close" at bounding box center [374, 22] width 14 height 14
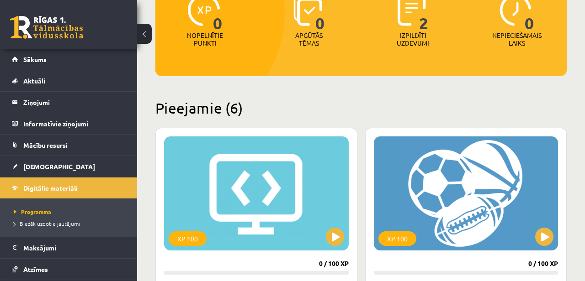
scroll to position [0, 0]
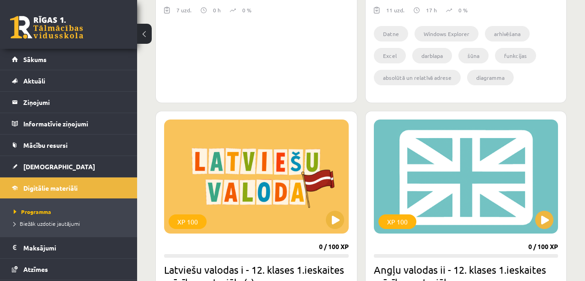
scroll to position [500, 0]
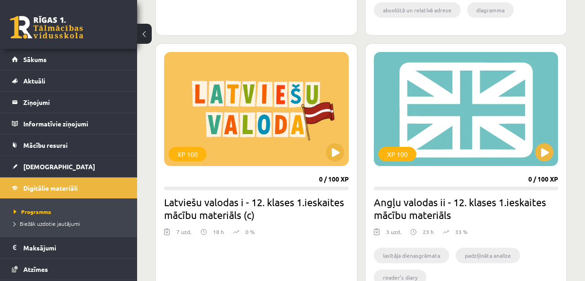
scroll to position [788, 0]
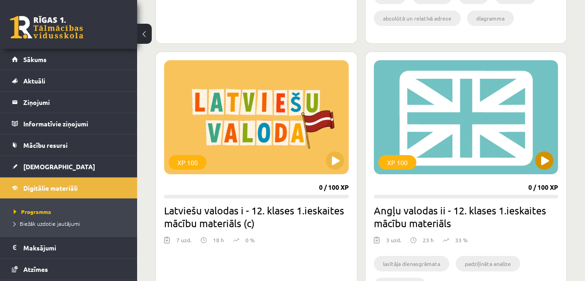
click at [465, 116] on div "XP 100" at bounding box center [466, 117] width 185 height 114
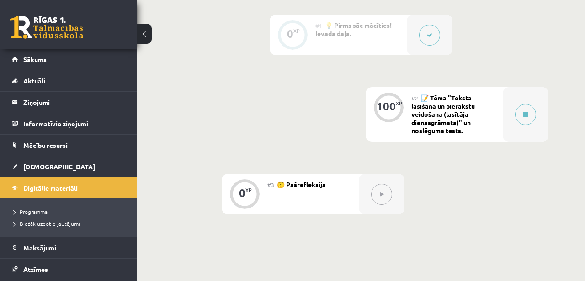
scroll to position [256, 0]
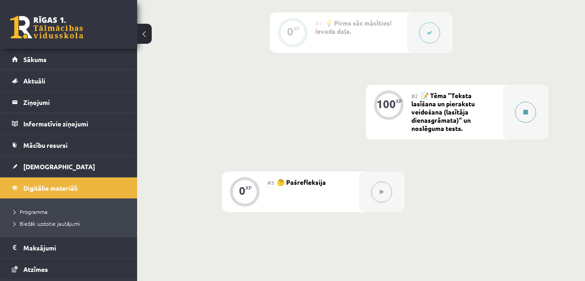
click at [535, 116] on button at bounding box center [525, 112] width 21 height 21
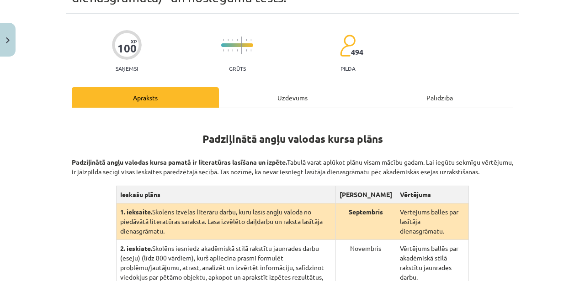
scroll to position [63, 0]
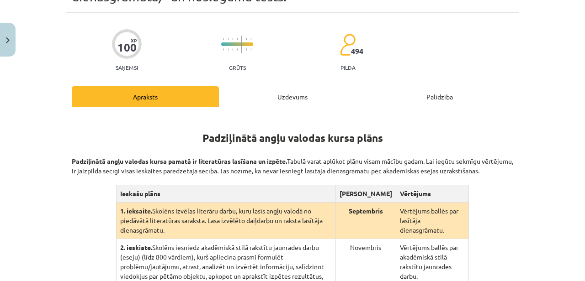
click at [323, 87] on div "Uzdevums" at bounding box center [292, 96] width 147 height 21
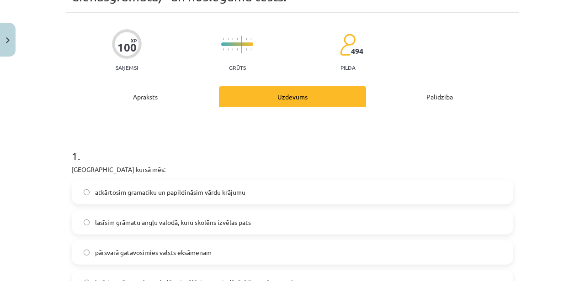
scroll to position [23, 0]
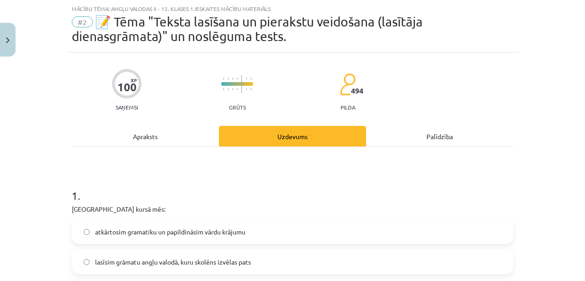
click at [146, 142] on div "Apraksts" at bounding box center [145, 136] width 147 height 21
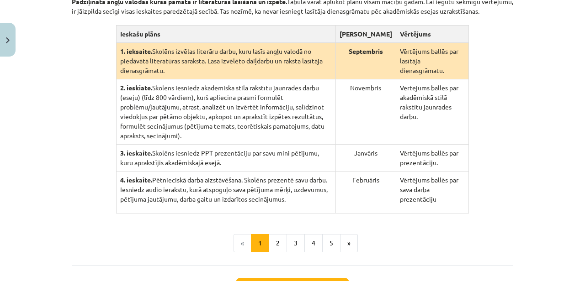
scroll to position [222, 0]
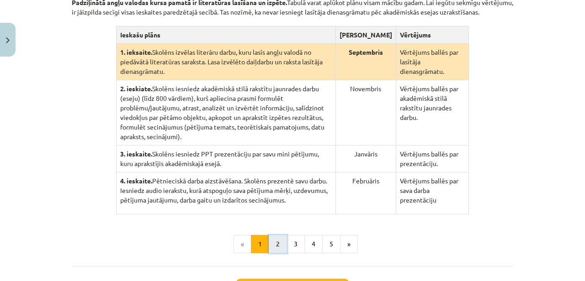
click at [282, 235] on button "2" at bounding box center [278, 244] width 18 height 18
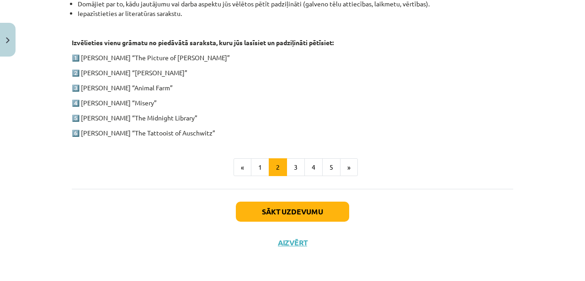
scroll to position [439, 0]
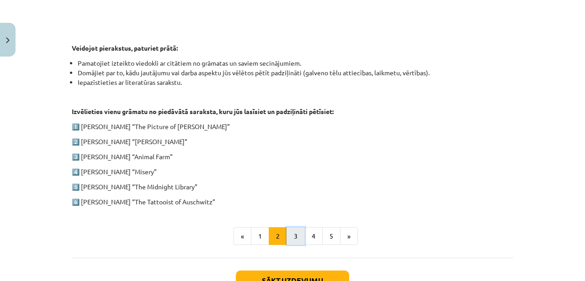
click at [300, 234] on button "3" at bounding box center [295, 237] width 18 height 18
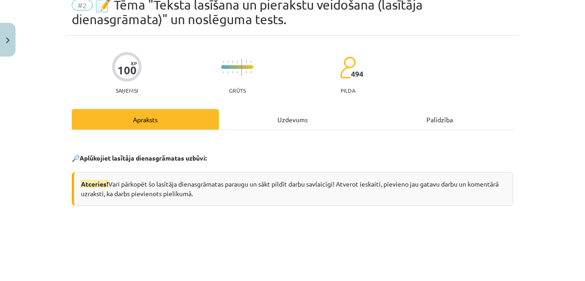
scroll to position [45, 0]
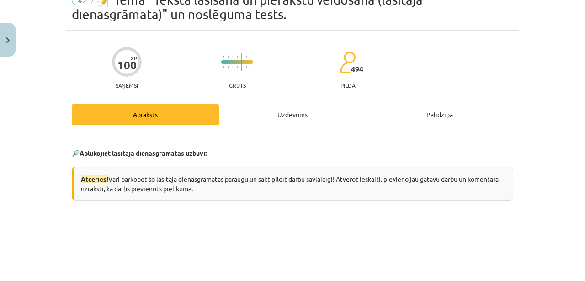
click at [152, 111] on div "Apraksts" at bounding box center [145, 114] width 147 height 21
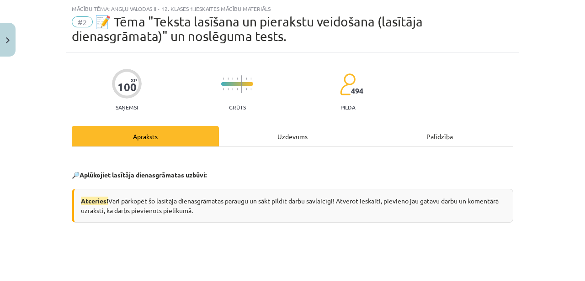
click at [280, 126] on div "Uzdevums" at bounding box center [292, 136] width 147 height 21
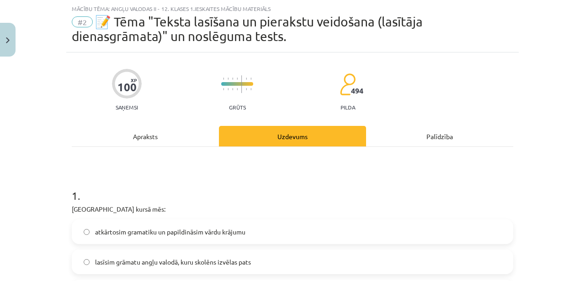
click at [432, 140] on div "Palīdzība" at bounding box center [439, 136] width 147 height 21
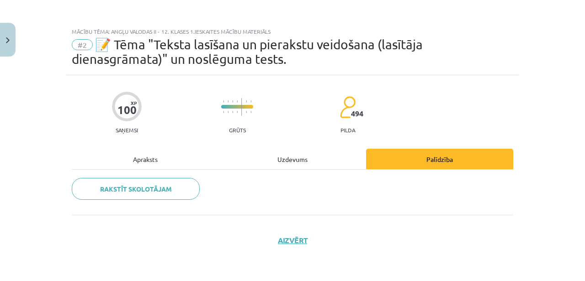
click at [277, 164] on div "Uzdevums" at bounding box center [292, 159] width 147 height 21
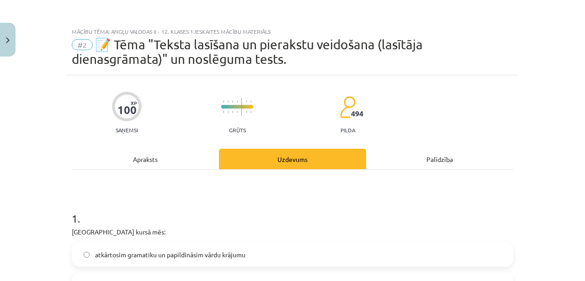
click at [159, 161] on div "Apraksts" at bounding box center [145, 159] width 147 height 21
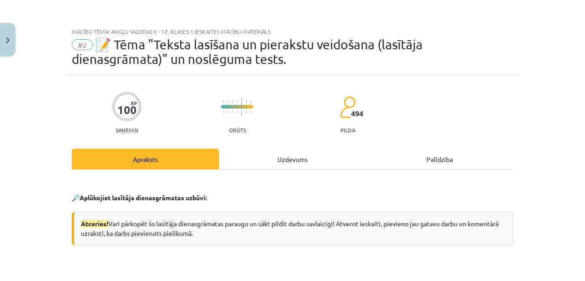
scroll to position [23, 0]
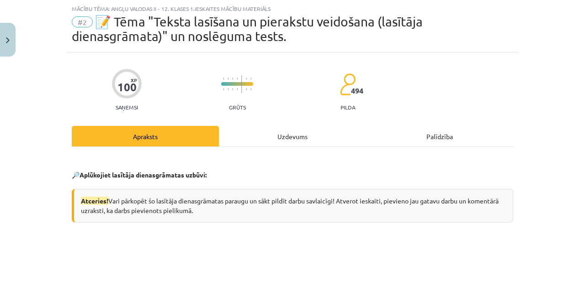
click at [343, 139] on div "Uzdevums" at bounding box center [292, 136] width 147 height 21
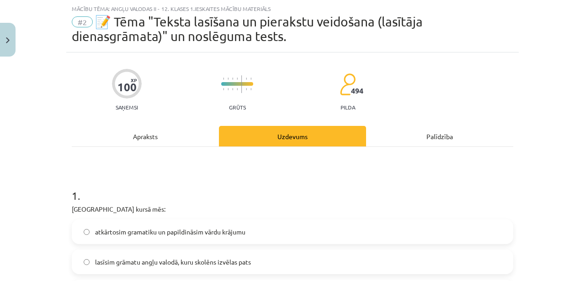
click at [440, 134] on div "Palīdzība" at bounding box center [439, 136] width 147 height 21
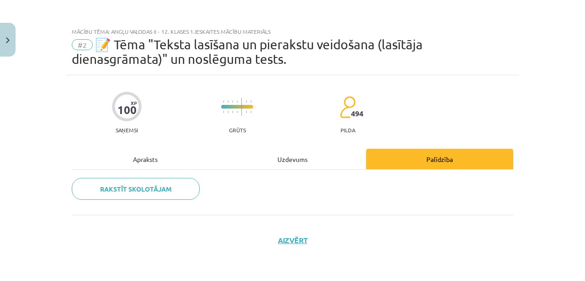
scroll to position [0, 0]
click at [289, 159] on div "Uzdevums" at bounding box center [292, 159] width 147 height 21
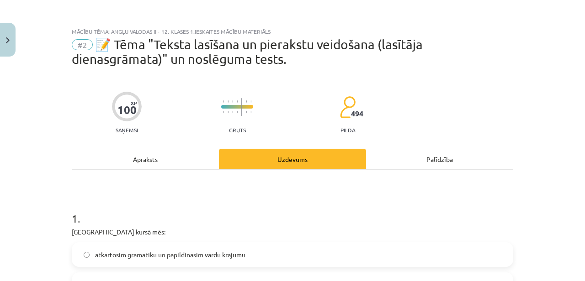
click at [189, 149] on div "Apraksts" at bounding box center [145, 159] width 147 height 21
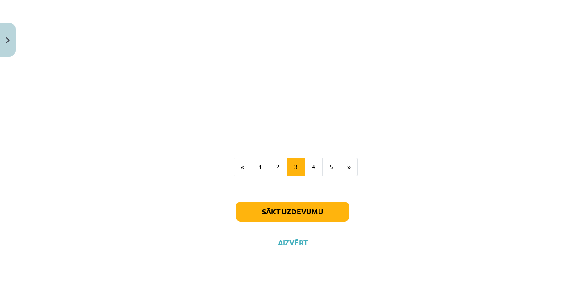
scroll to position [814, 0]
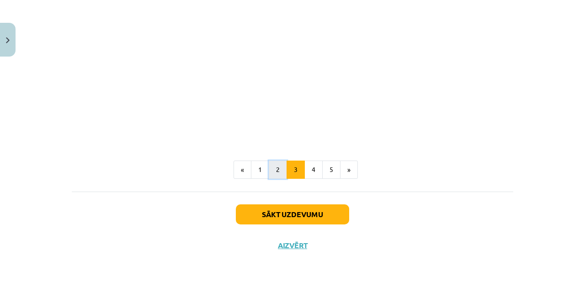
click at [278, 167] on button "2" at bounding box center [278, 170] width 18 height 18
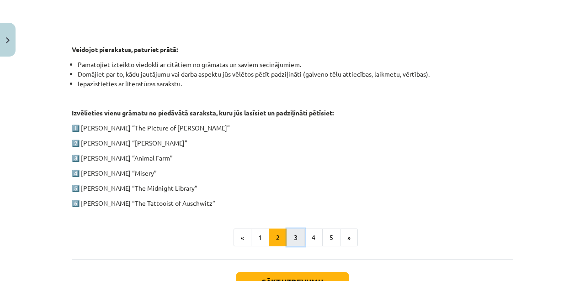
click at [292, 240] on button "3" at bounding box center [295, 238] width 18 height 18
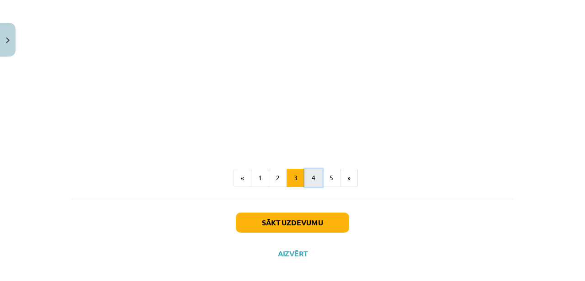
click at [308, 180] on button "4" at bounding box center [313, 178] width 18 height 18
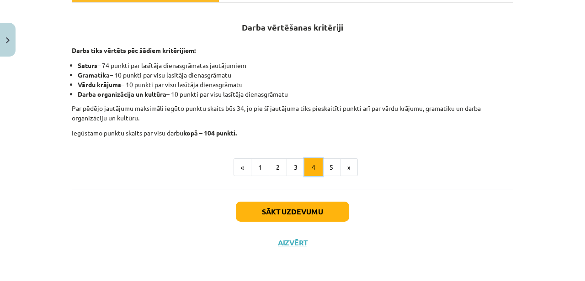
scroll to position [127, 0]
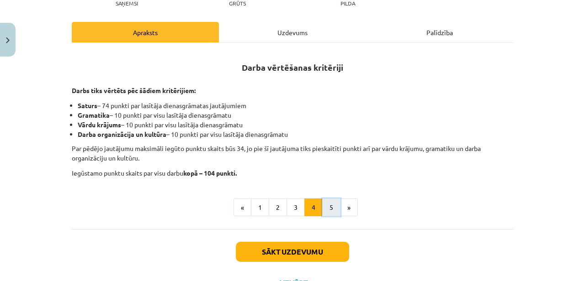
click at [328, 216] on button "5" at bounding box center [331, 208] width 18 height 18
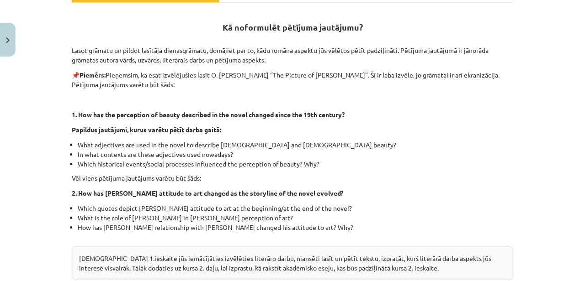
scroll to position [263, 0]
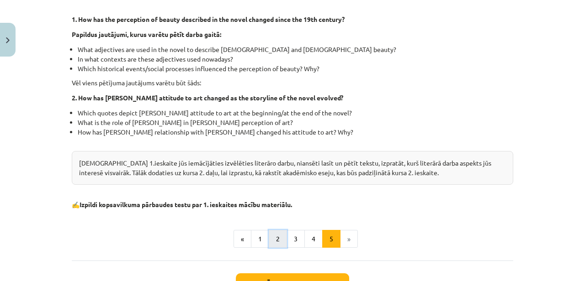
click at [278, 239] on button "2" at bounding box center [278, 239] width 18 height 18
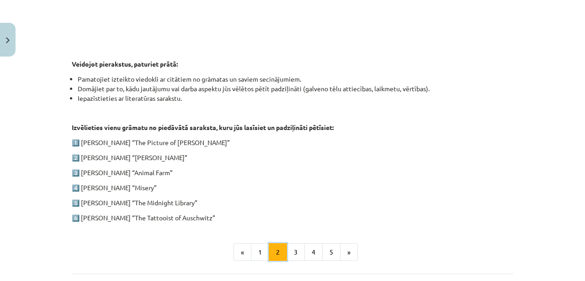
scroll to position [431, 0]
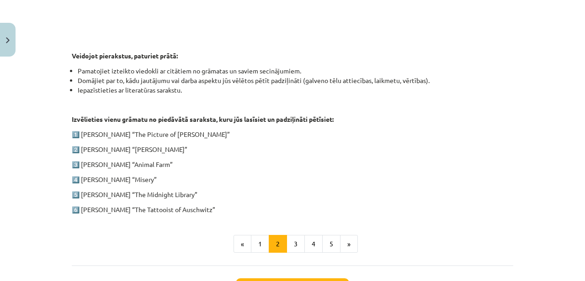
drag, startPoint x: 80, startPoint y: 134, endPoint x: 210, endPoint y: 212, distance: 152.1
copy div "[PERSON_NAME] “The Picture of [PERSON_NAME]” 2️⃣ [PERSON_NAME] “[PERSON_NAME]” …"
